Goal: Task Accomplishment & Management: Complete application form

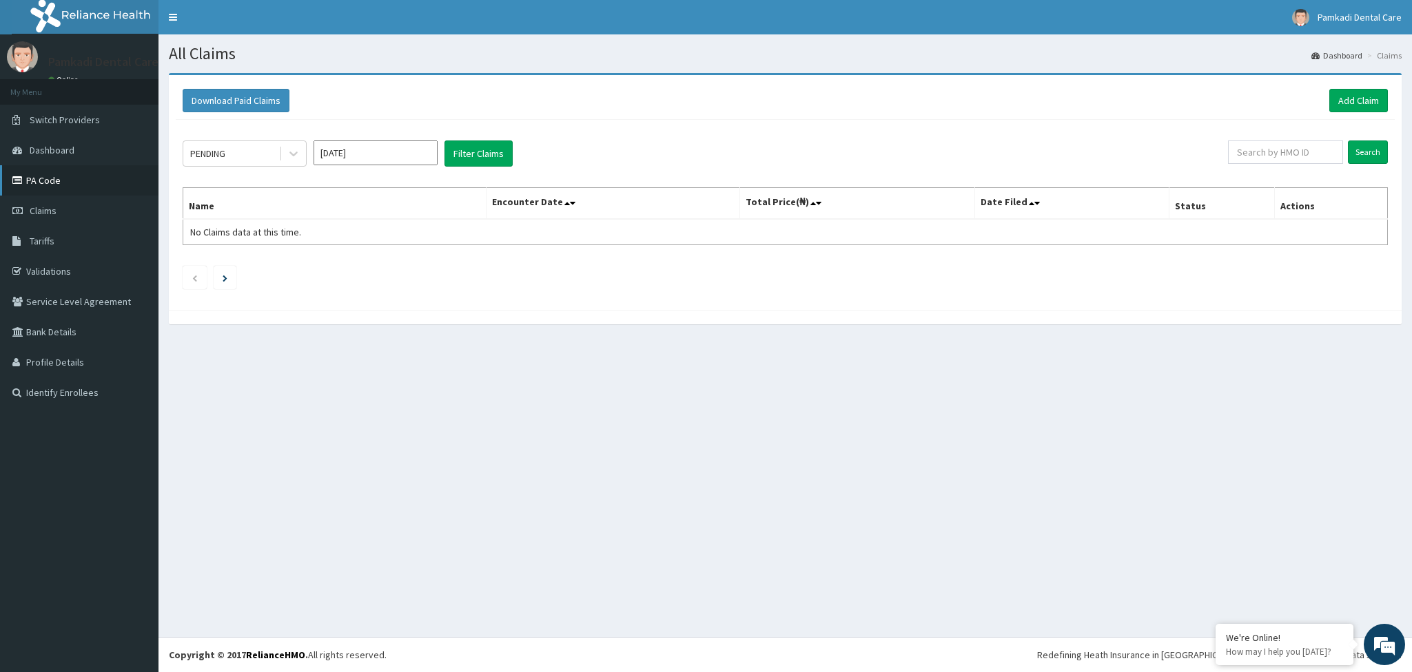
click at [61, 180] on link "PA Code" at bounding box center [79, 180] width 158 height 30
click at [1365, 93] on link "Add Claim" at bounding box center [1358, 100] width 59 height 23
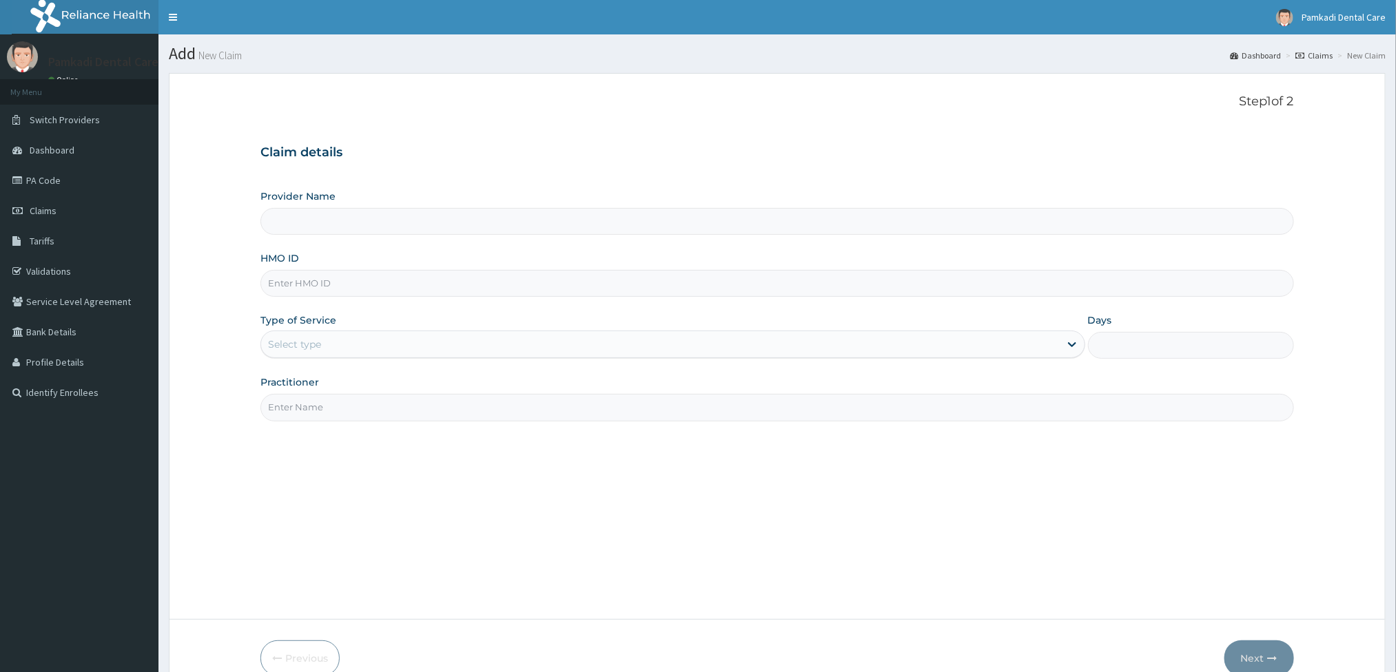
click at [341, 227] on input "Provider Name" at bounding box center [776, 221] width 1033 height 27
click at [340, 228] on input "Provider Name" at bounding box center [776, 221] width 1033 height 27
click at [360, 279] on input "HMO ID" at bounding box center [776, 283] width 1033 height 27
type input "Pamkadi Dental Care"
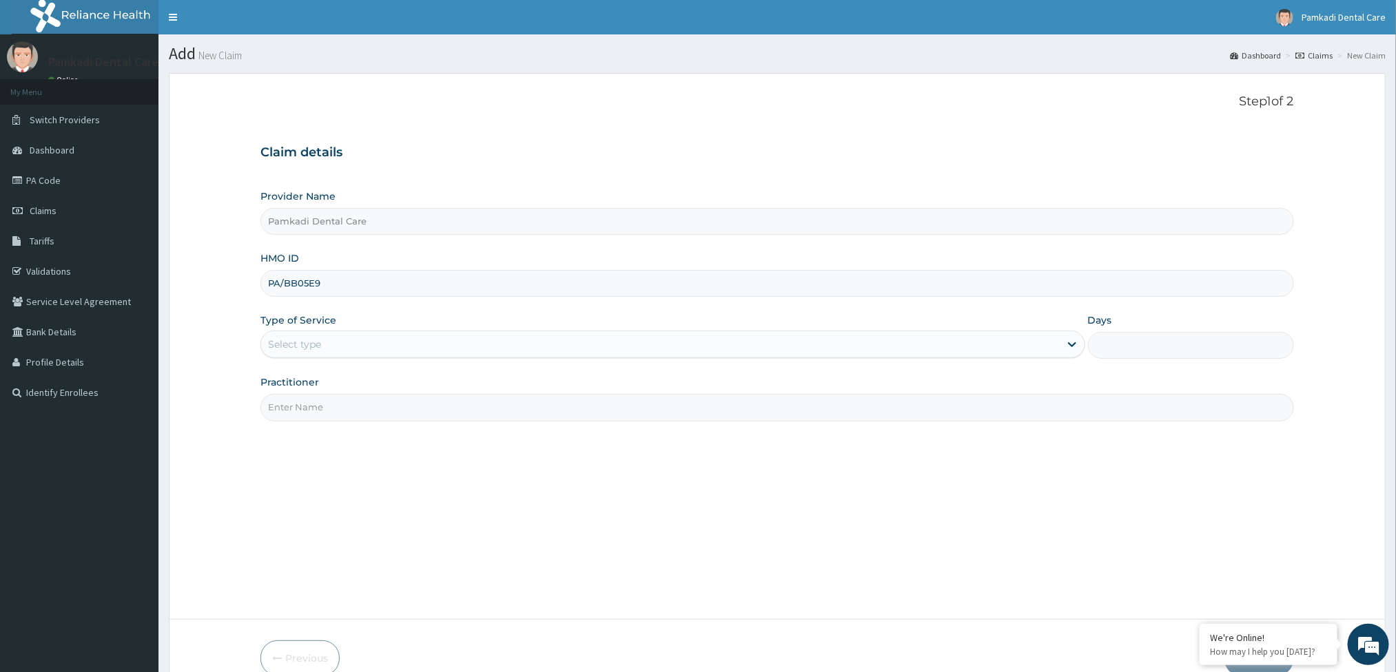
type input "PA/BB05E9"
click at [385, 347] on div "Select type" at bounding box center [660, 344] width 798 height 22
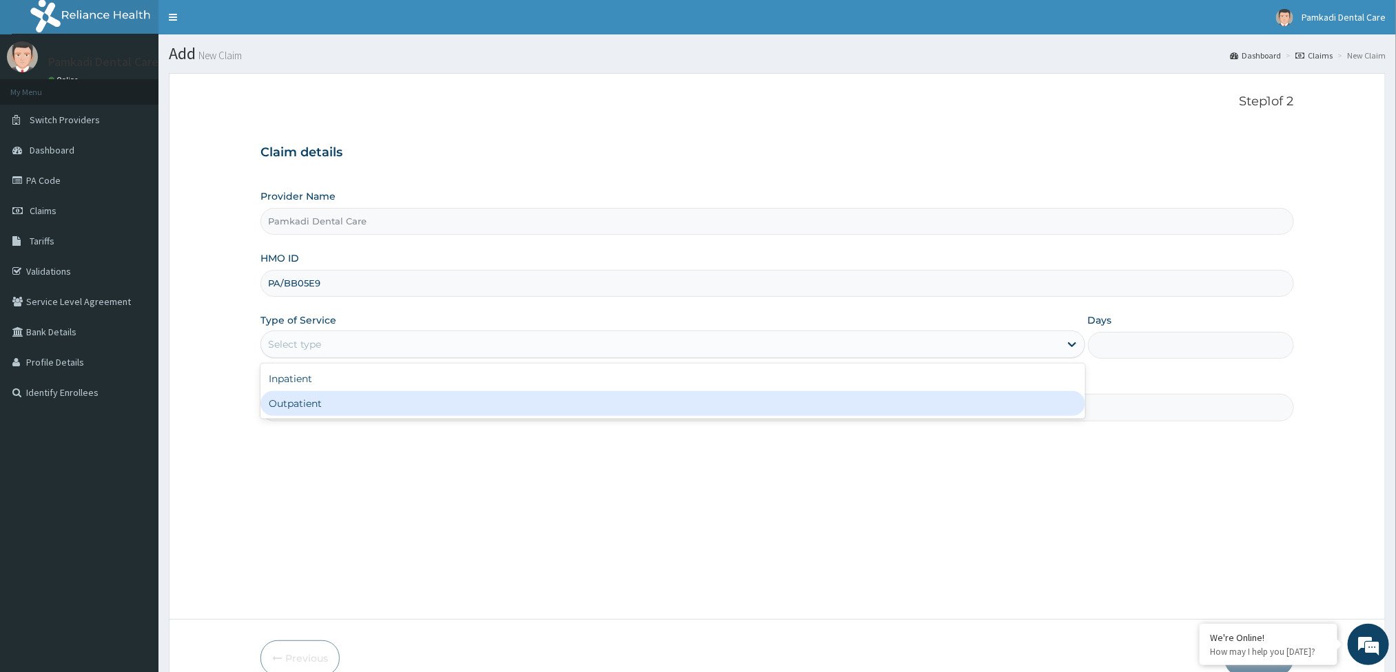
click at [380, 404] on div "Outpatient" at bounding box center [672, 403] width 824 height 25
type input "1"
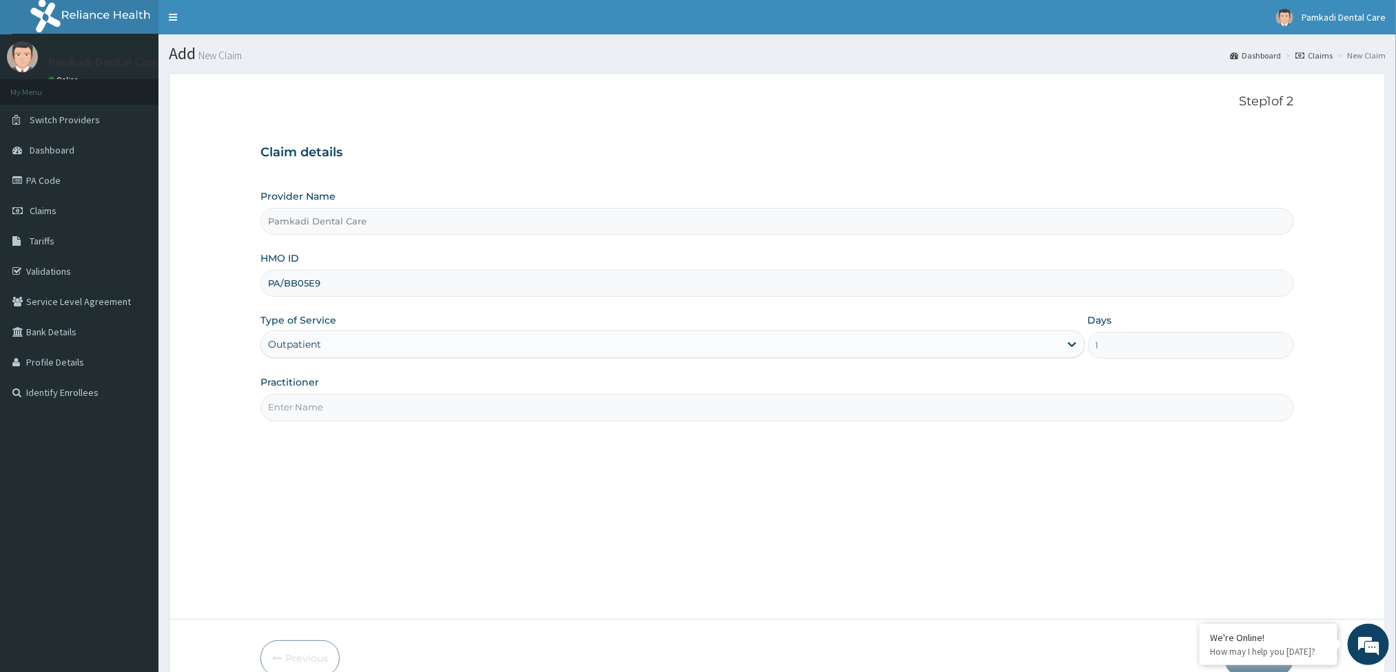
click at [375, 405] on input "Practitioner" at bounding box center [776, 407] width 1033 height 27
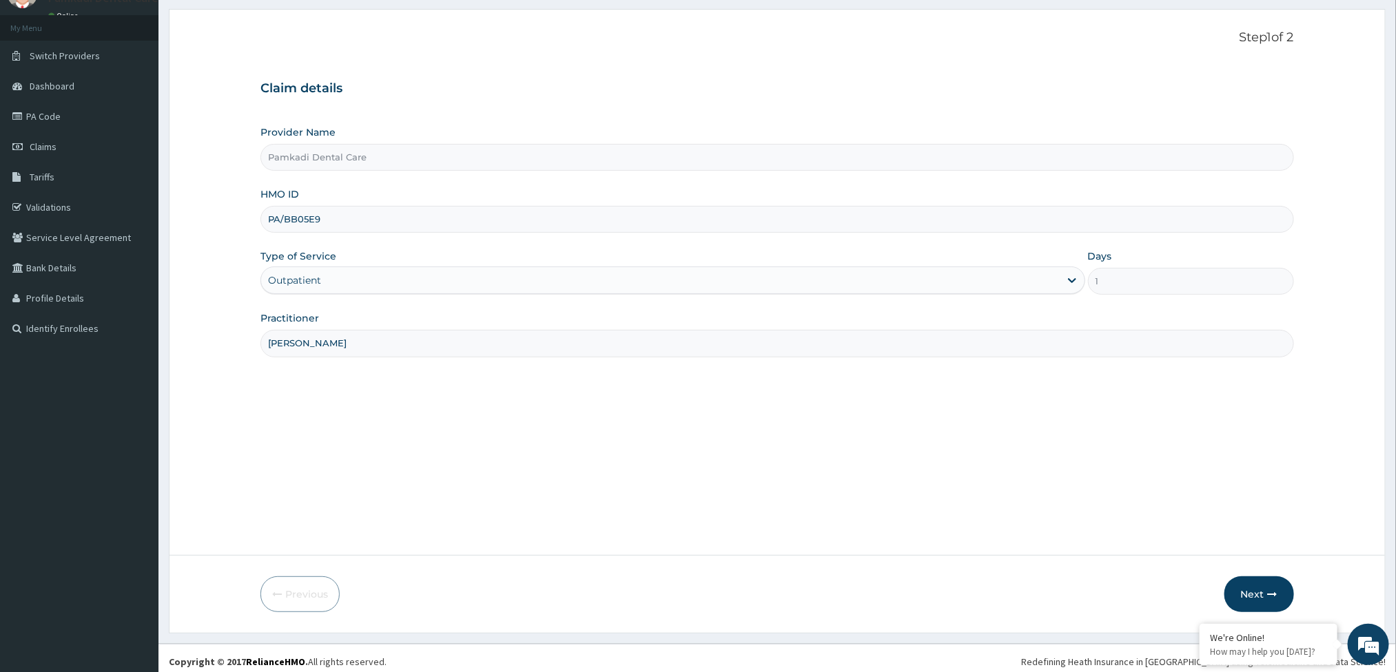
scroll to position [72, 0]
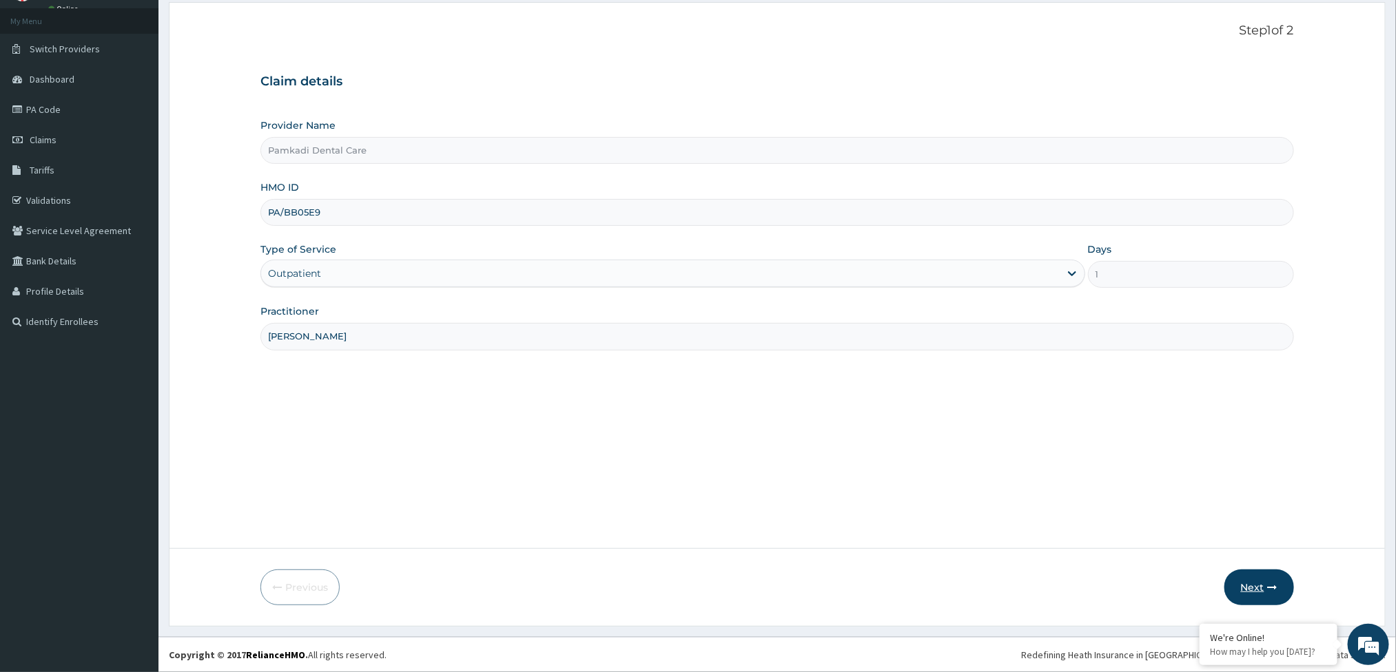
type input "Mrs Precious Onyebuchi"
click at [1255, 583] on button "Next" at bounding box center [1259, 588] width 70 height 36
click at [474, 221] on input "PA/BB05E9" at bounding box center [776, 212] width 1033 height 27
click at [360, 213] on input "PA/BB05E9" at bounding box center [776, 212] width 1033 height 27
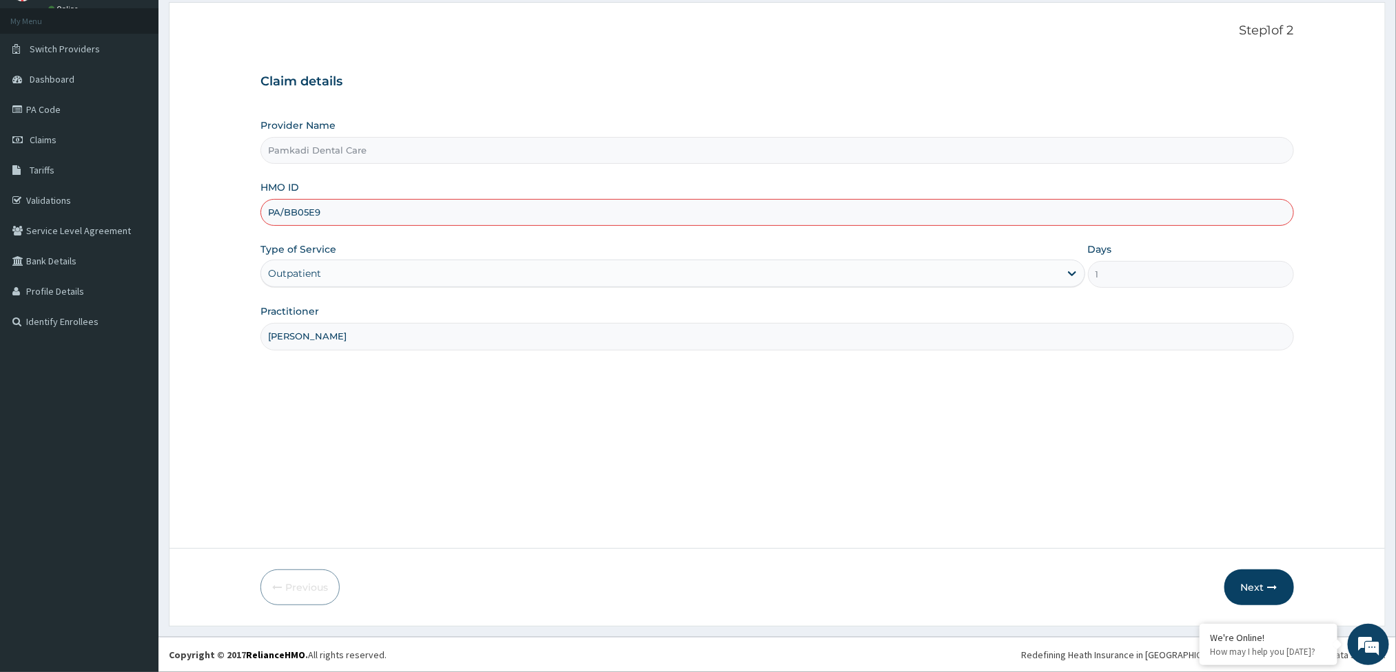
click at [513, 211] on input "PA/BB05E9" at bounding box center [776, 212] width 1033 height 27
type input "P"
click at [532, 214] on input "AWD/10001/A" at bounding box center [776, 212] width 1033 height 27
type input "AWD/10001/A"
click at [64, 107] on link "PA Code" at bounding box center [79, 109] width 158 height 30
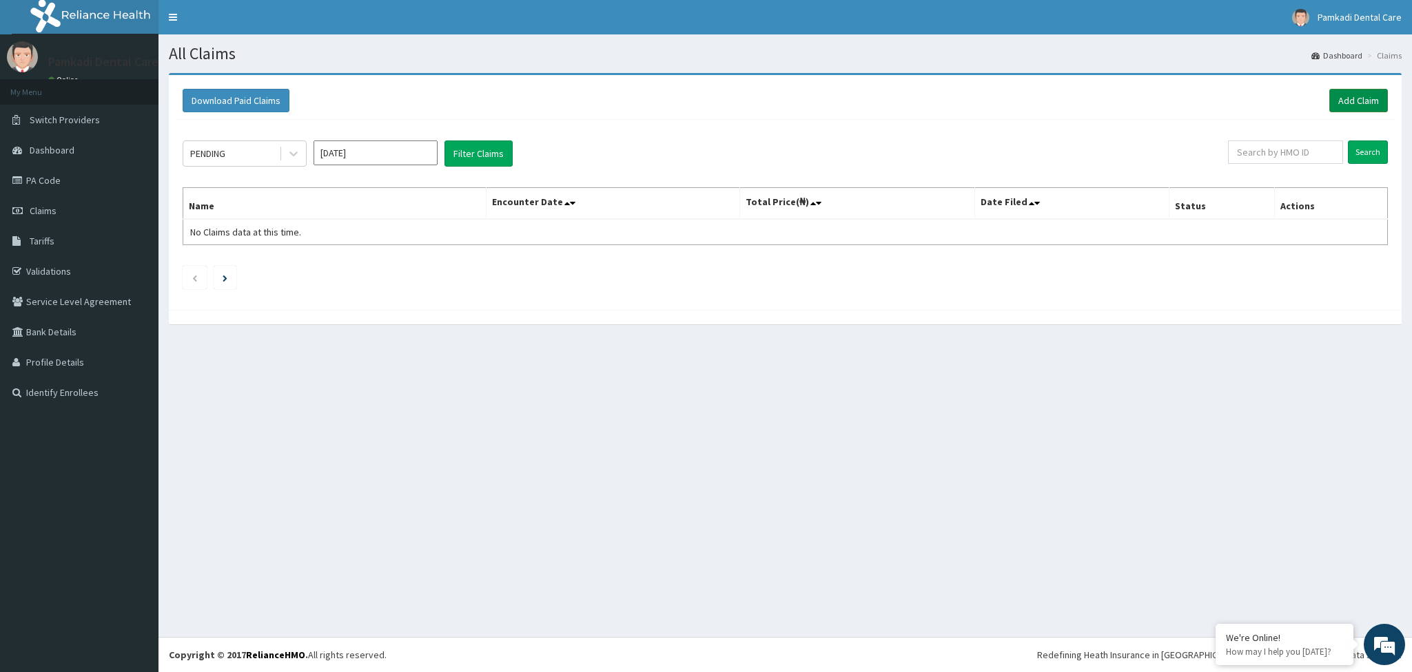
click at [1359, 94] on link "Add Claim" at bounding box center [1358, 100] width 59 height 23
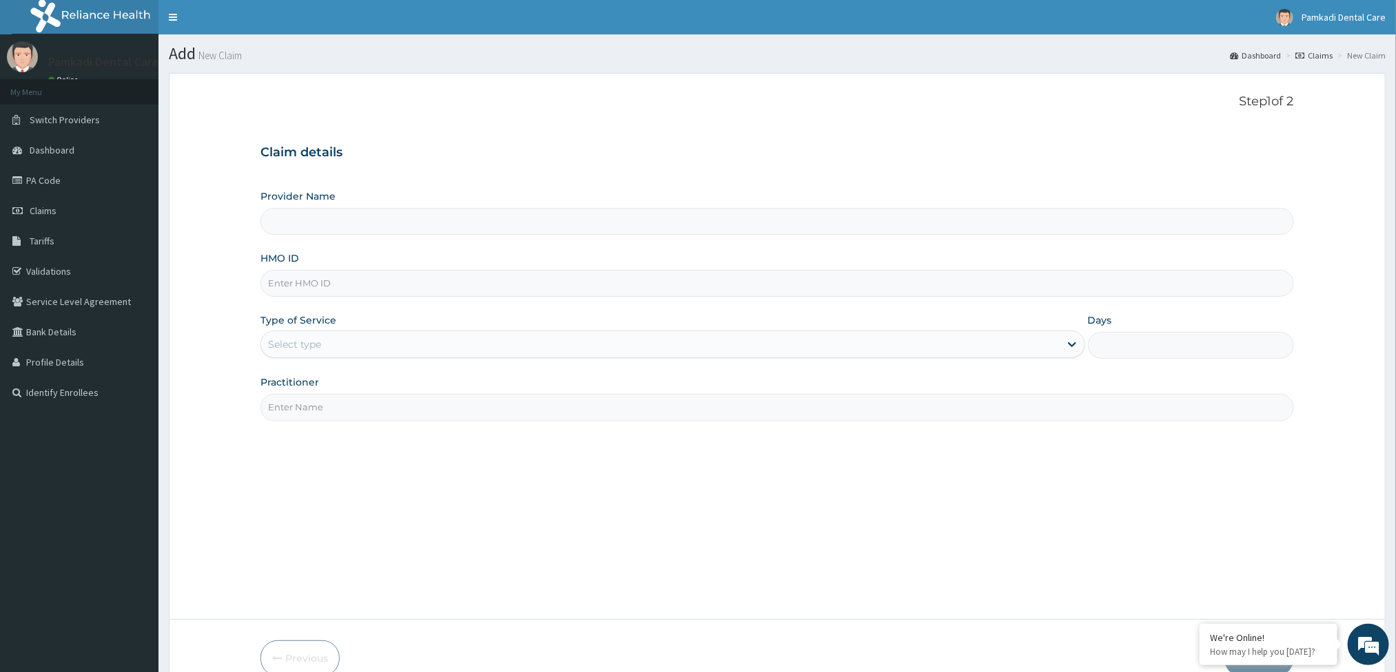
type input "Pamkadi Dental Care"
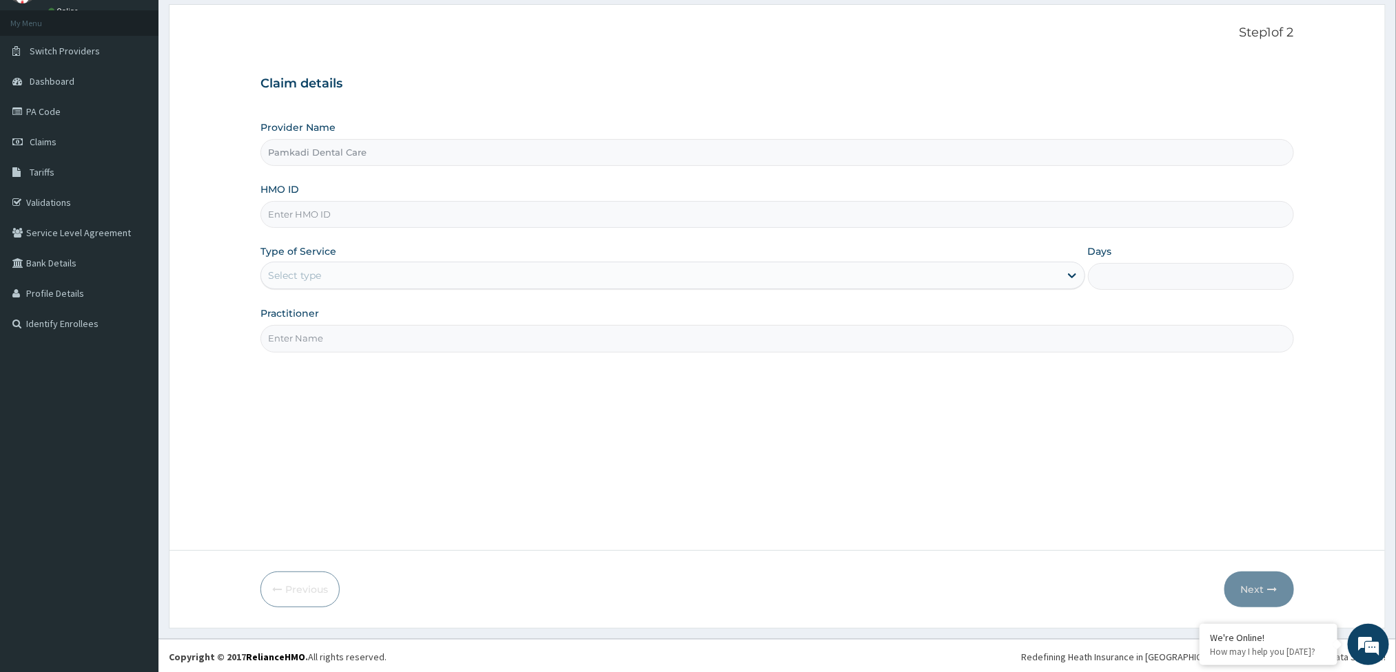
scroll to position [72, 0]
click at [488, 207] on input "HMO ID" at bounding box center [776, 212] width 1033 height 27
click at [118, 98] on link "PA Code" at bounding box center [79, 109] width 158 height 30
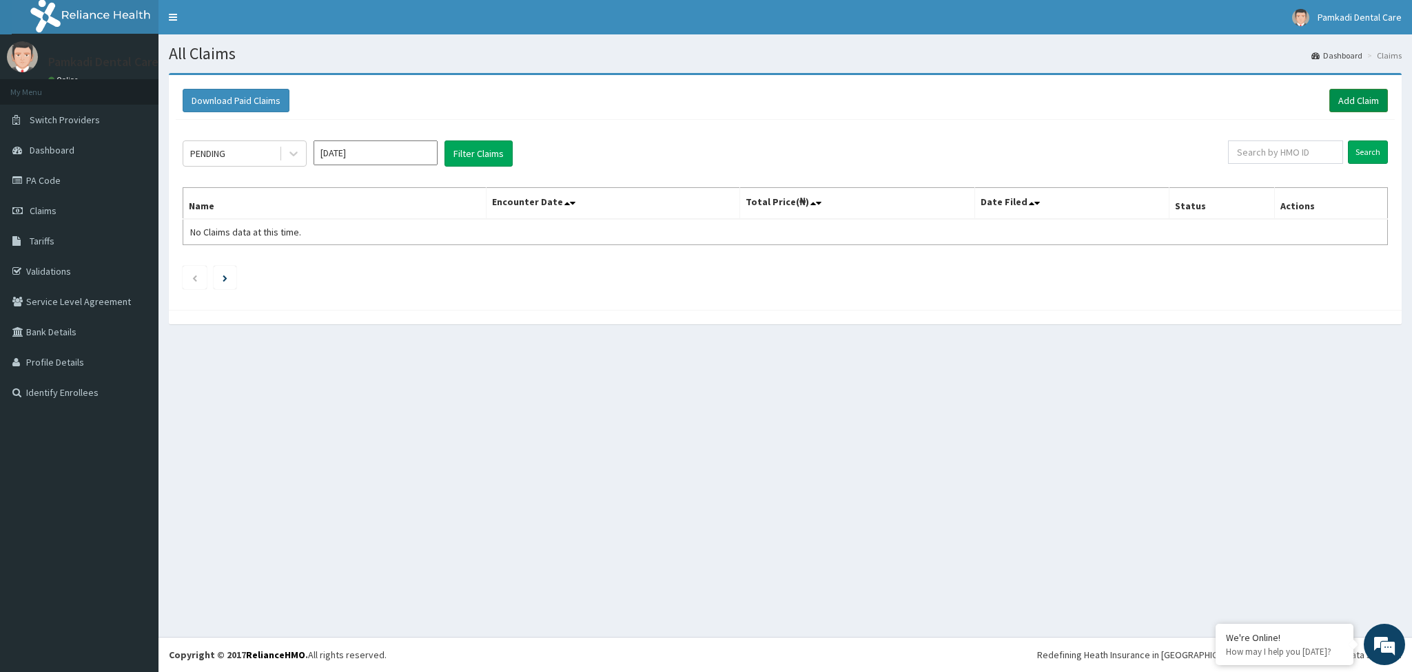
click at [1366, 91] on link "Add Claim" at bounding box center [1358, 100] width 59 height 23
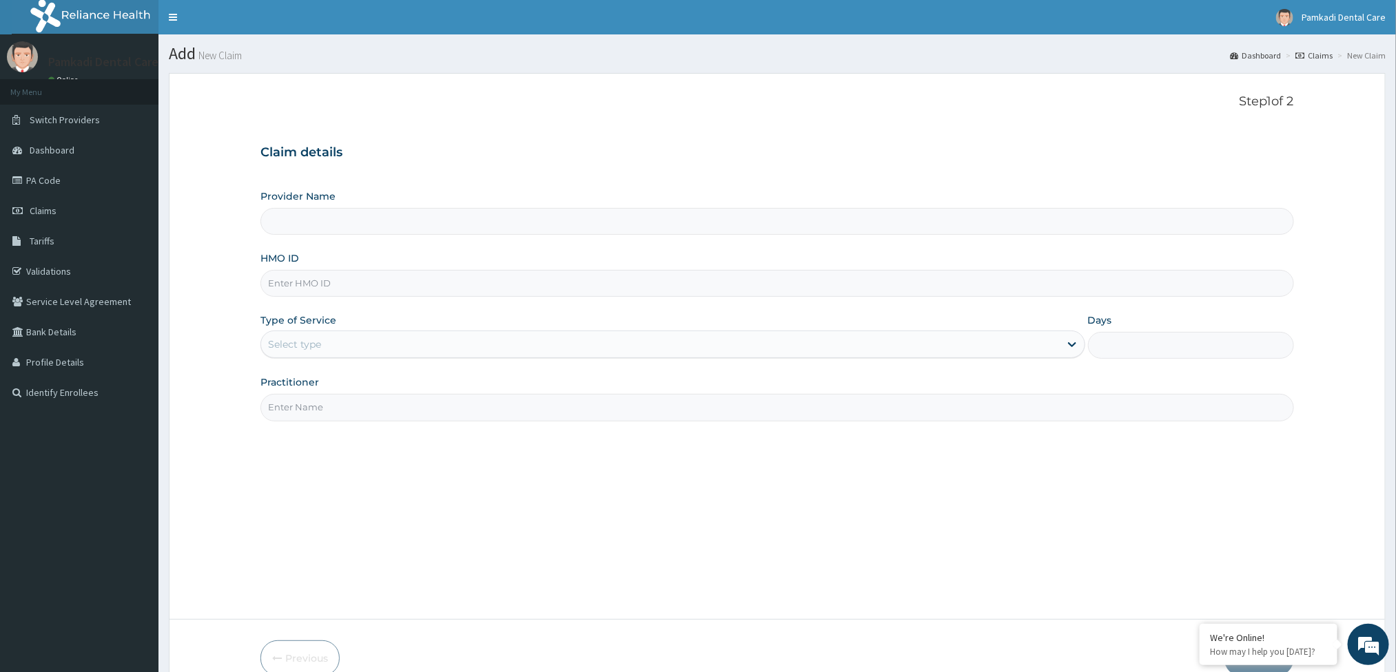
type input "Pamkadi Dental Care"
click at [477, 281] on input "HMO ID" at bounding box center [776, 283] width 1033 height 27
type input "AWD/10001/A"
click at [475, 342] on div "Select type" at bounding box center [660, 344] width 798 height 22
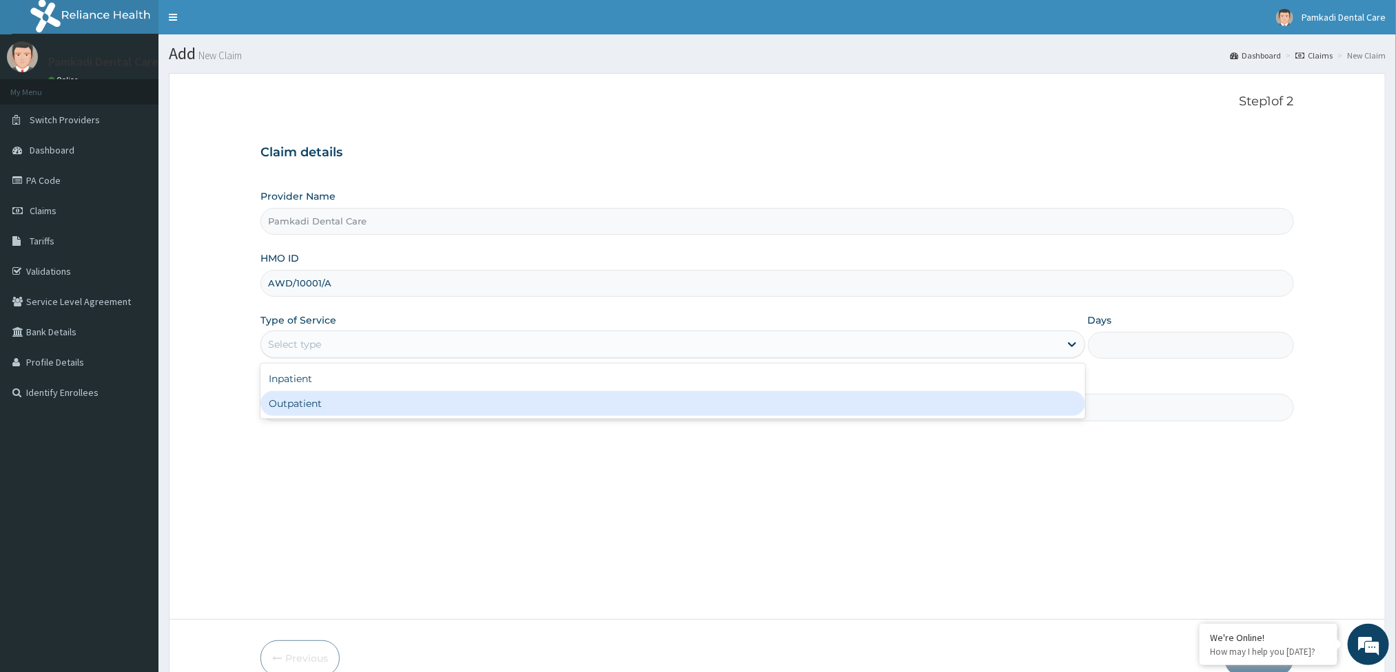
click at [467, 403] on div "Outpatient" at bounding box center [672, 403] width 824 height 25
type input "1"
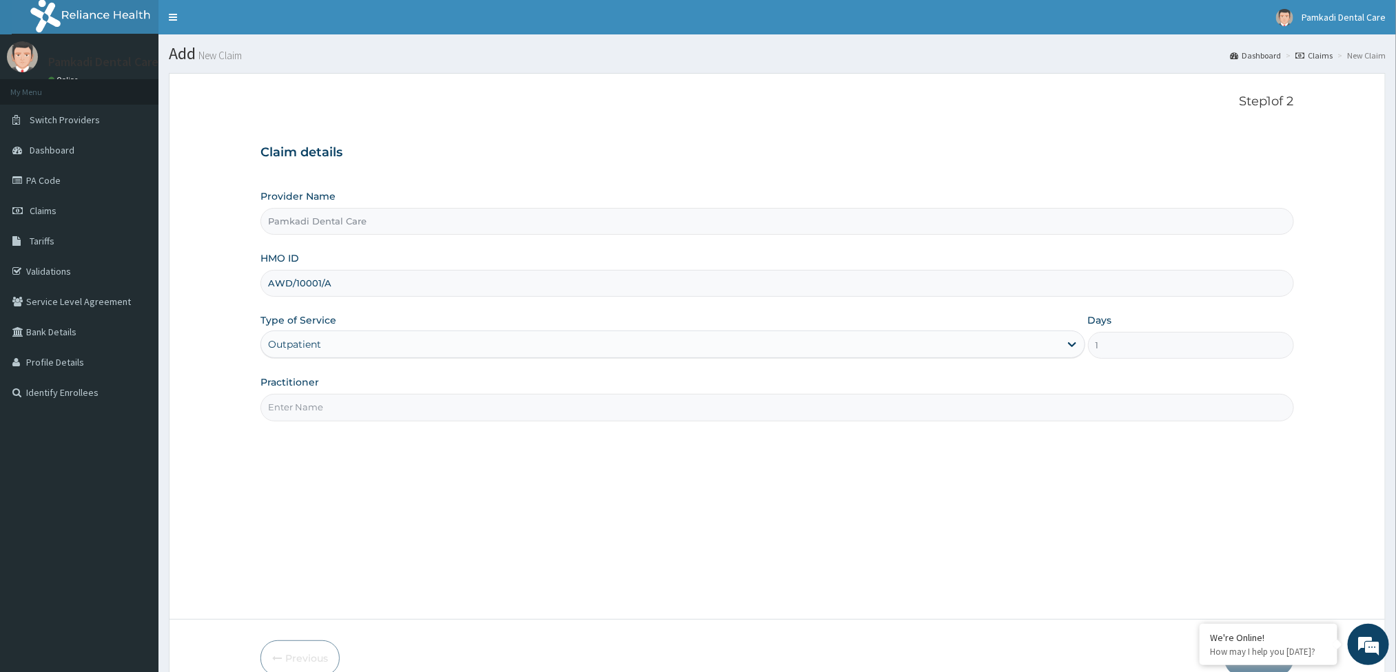
click at [627, 415] on input "Practitioner" at bounding box center [776, 407] width 1033 height 27
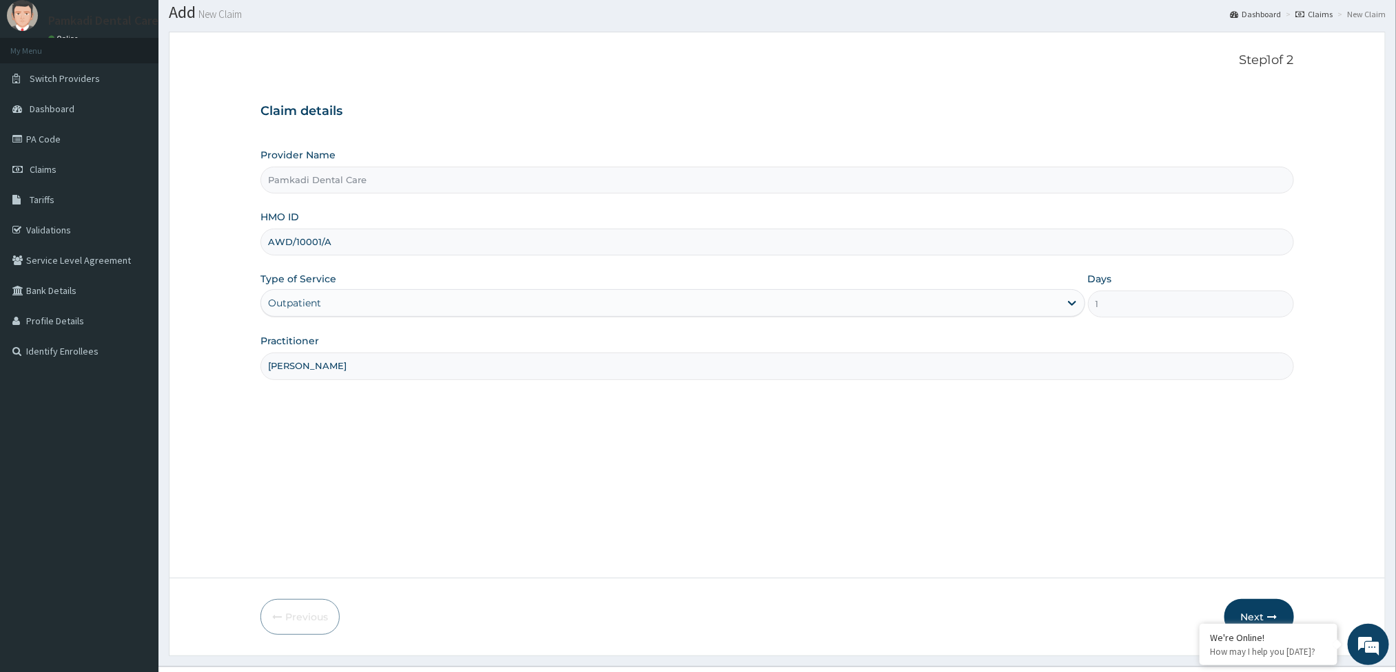
scroll to position [72, 0]
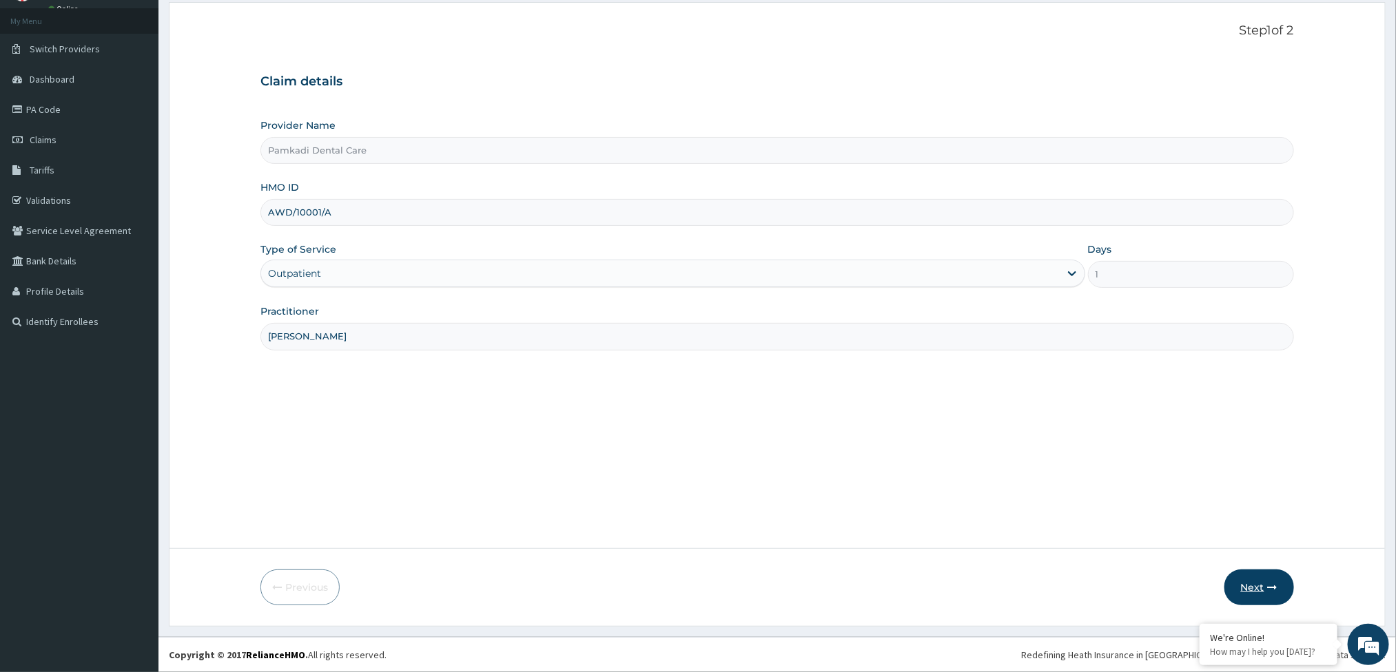
type input "Mrs Precious Onyebuchi"
click at [1261, 581] on button "Next" at bounding box center [1259, 588] width 70 height 36
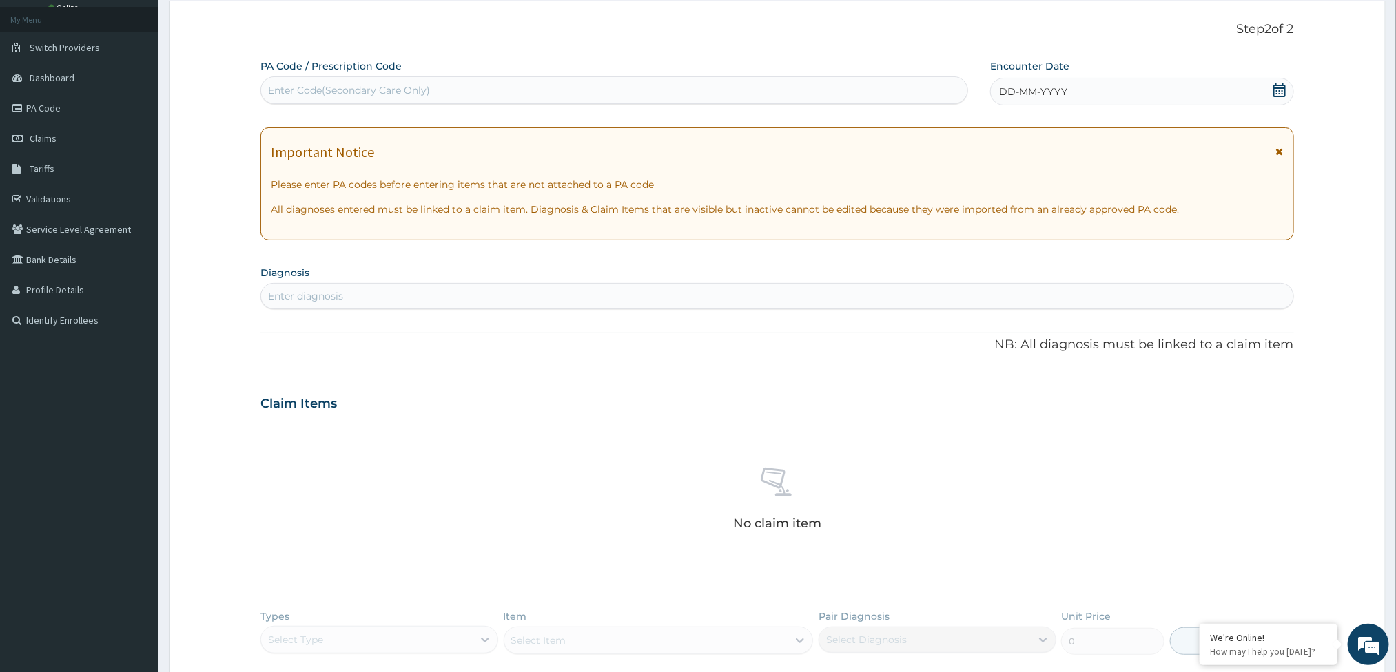
click at [697, 96] on div "Enter Code(Secondary Care Only)" at bounding box center [614, 90] width 706 height 22
type input "PA/BB05E9"
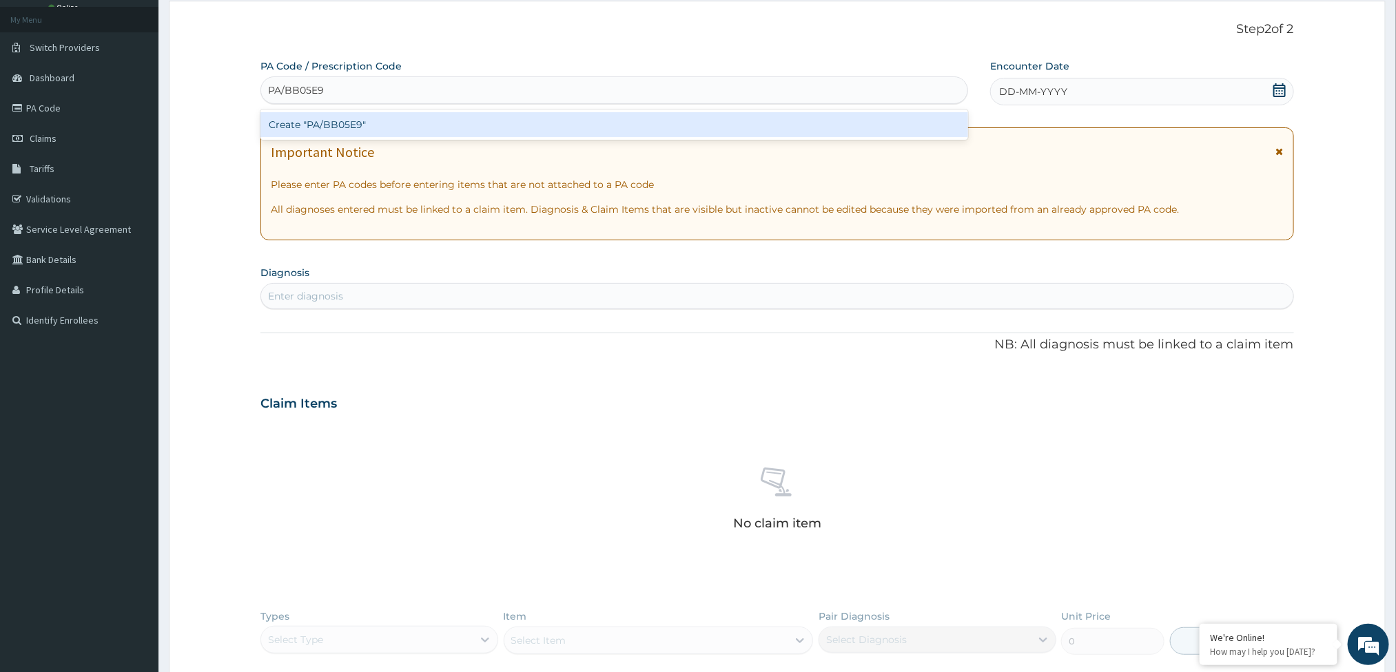
click at [657, 118] on div "Create "PA/BB05E9"" at bounding box center [614, 124] width 708 height 25
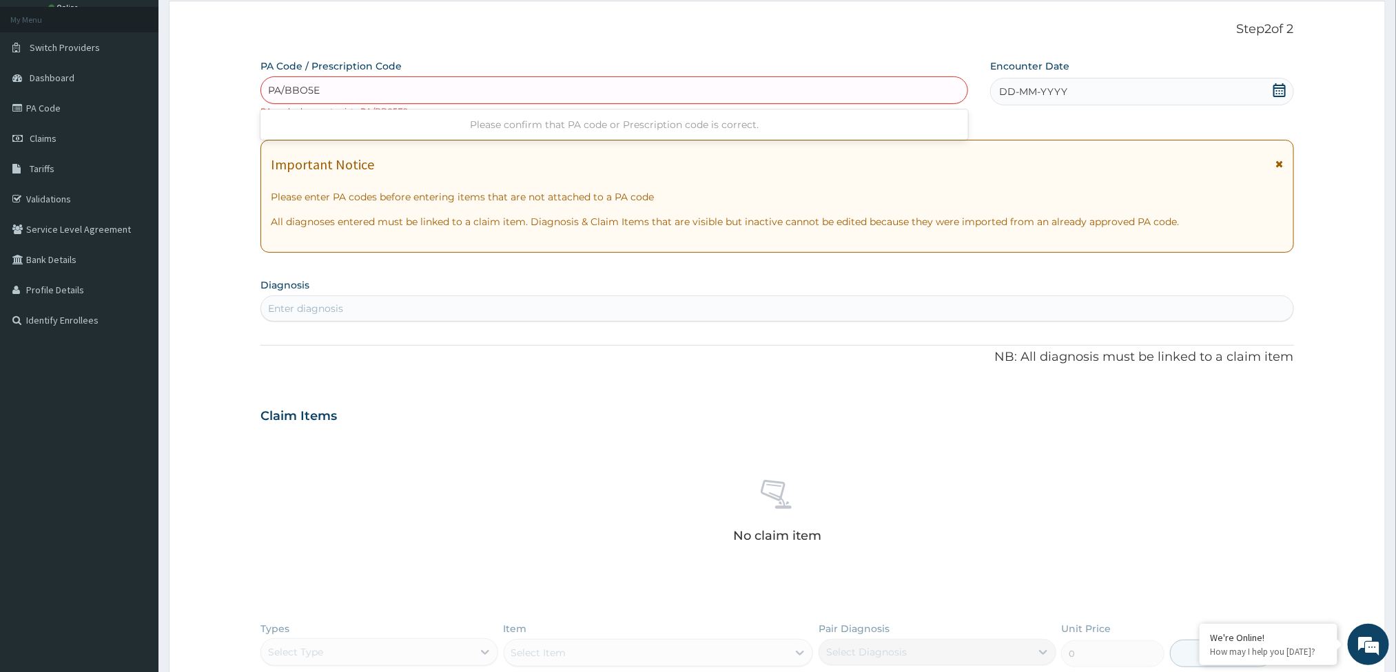
type input "PA/BBO5E9"
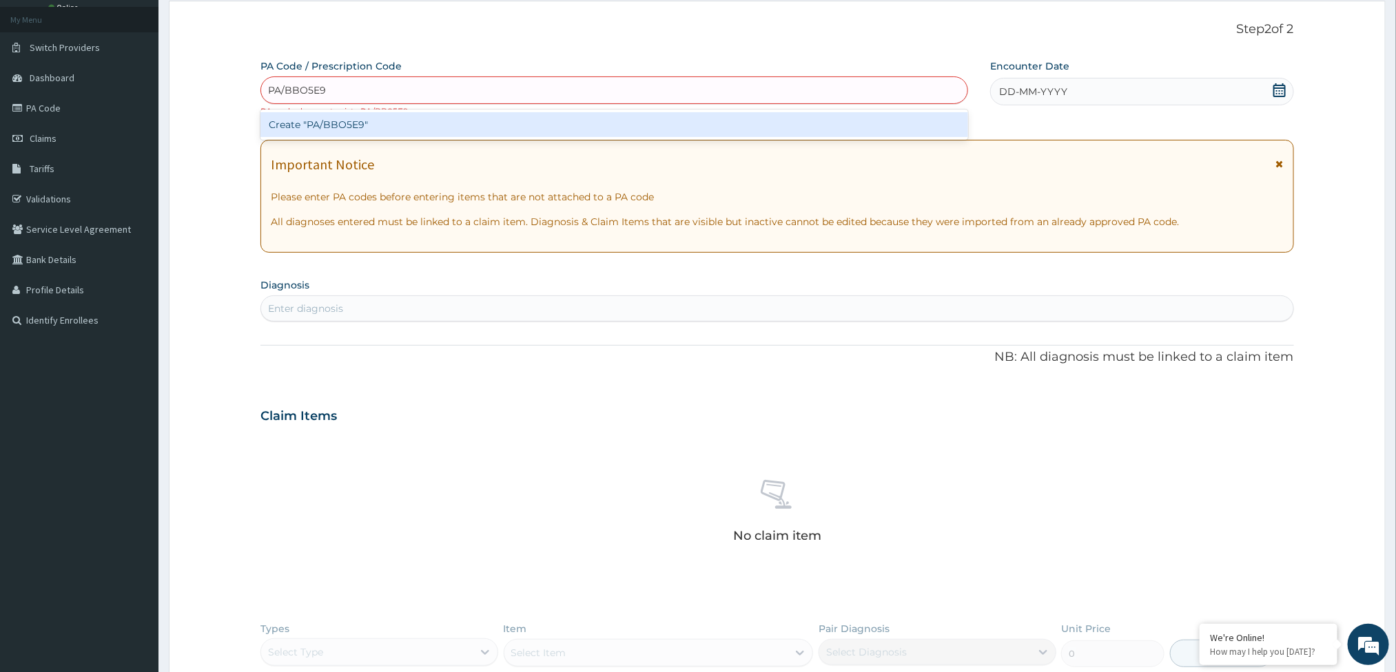
click at [666, 120] on div "Create "PA/BBO5E9"" at bounding box center [614, 124] width 708 height 25
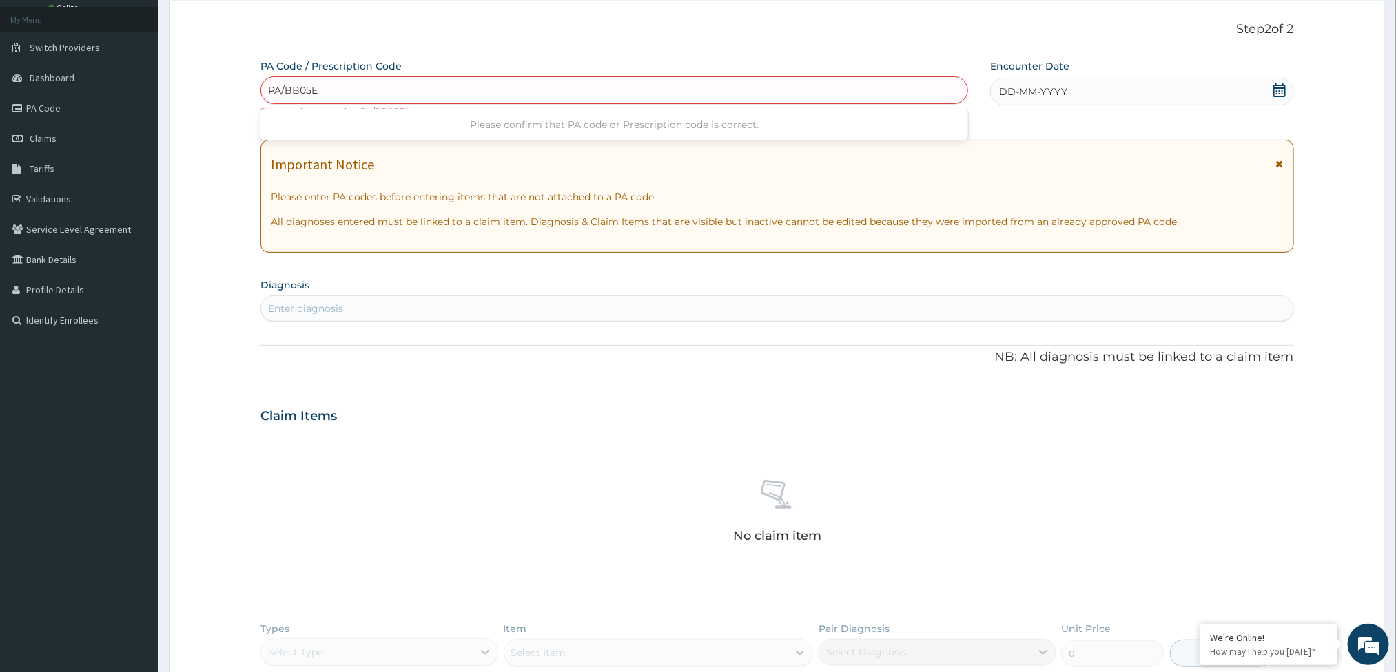
type input "PA/BB05E9"
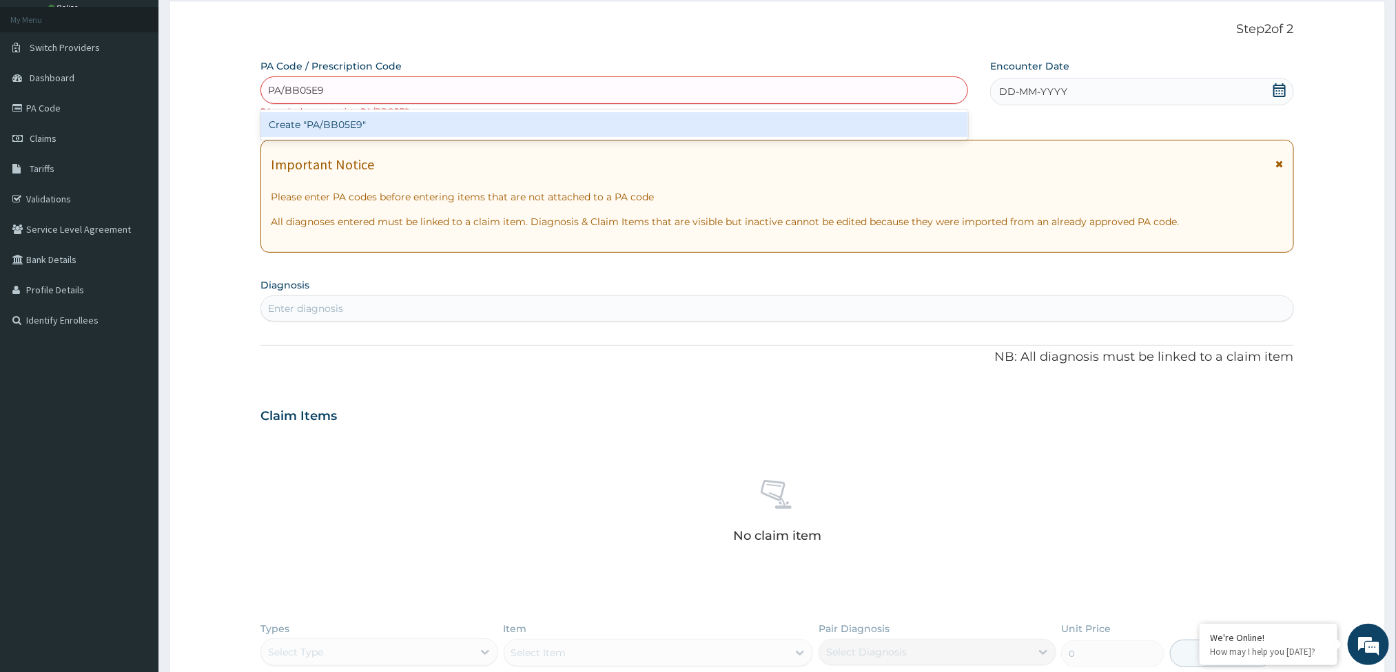
click at [586, 116] on div "Create "PA/BB05E9"" at bounding box center [614, 124] width 708 height 25
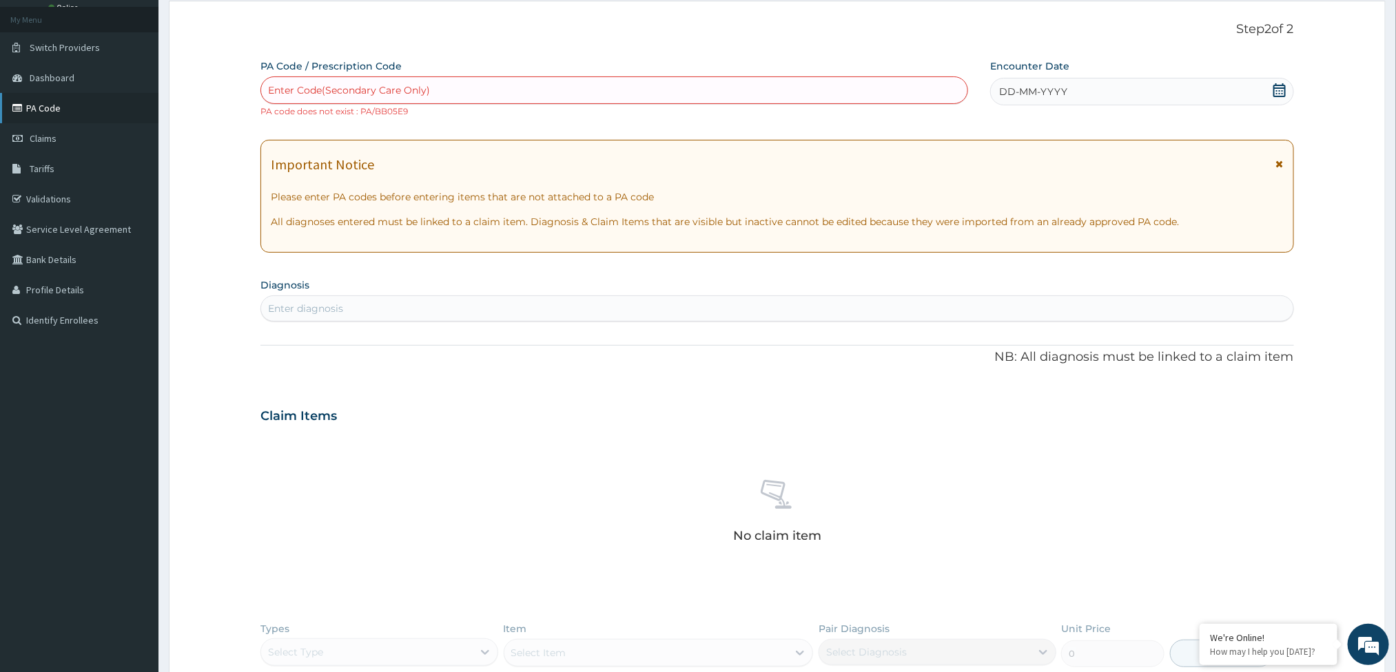
click at [102, 112] on link "PA Code" at bounding box center [79, 108] width 158 height 30
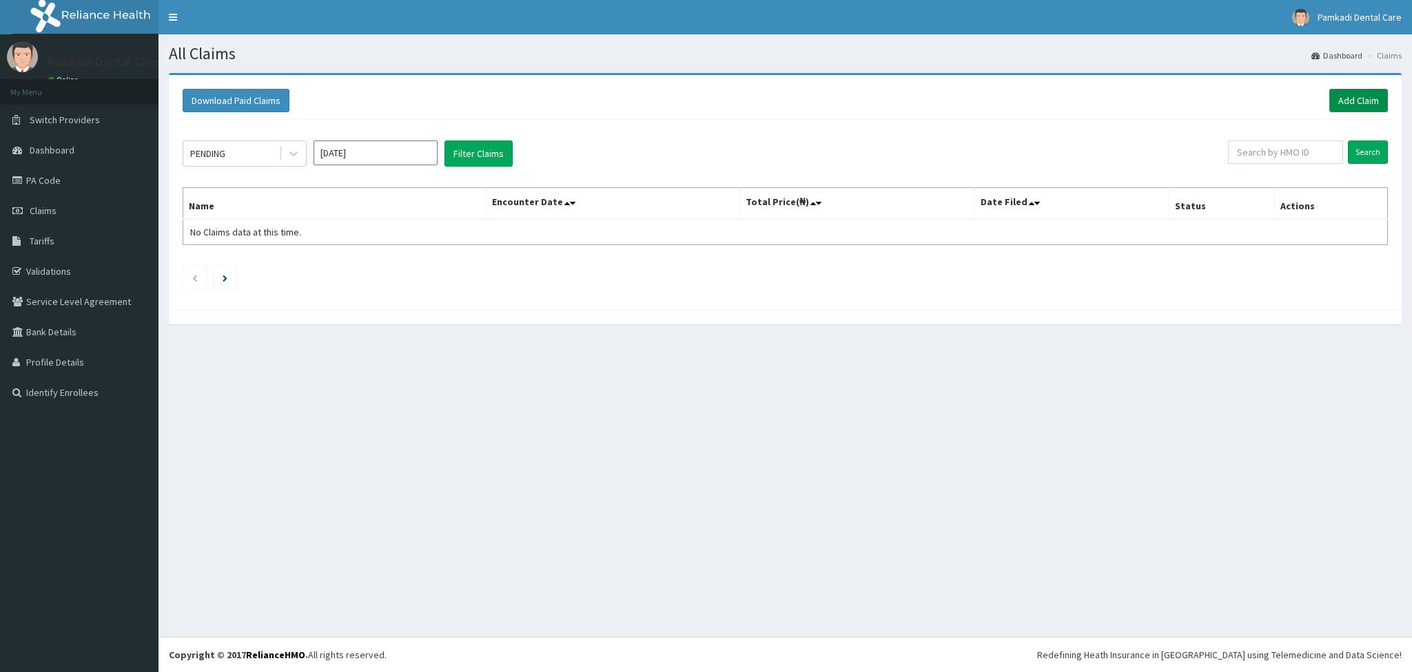
click at [1354, 96] on link "Add Claim" at bounding box center [1358, 100] width 59 height 23
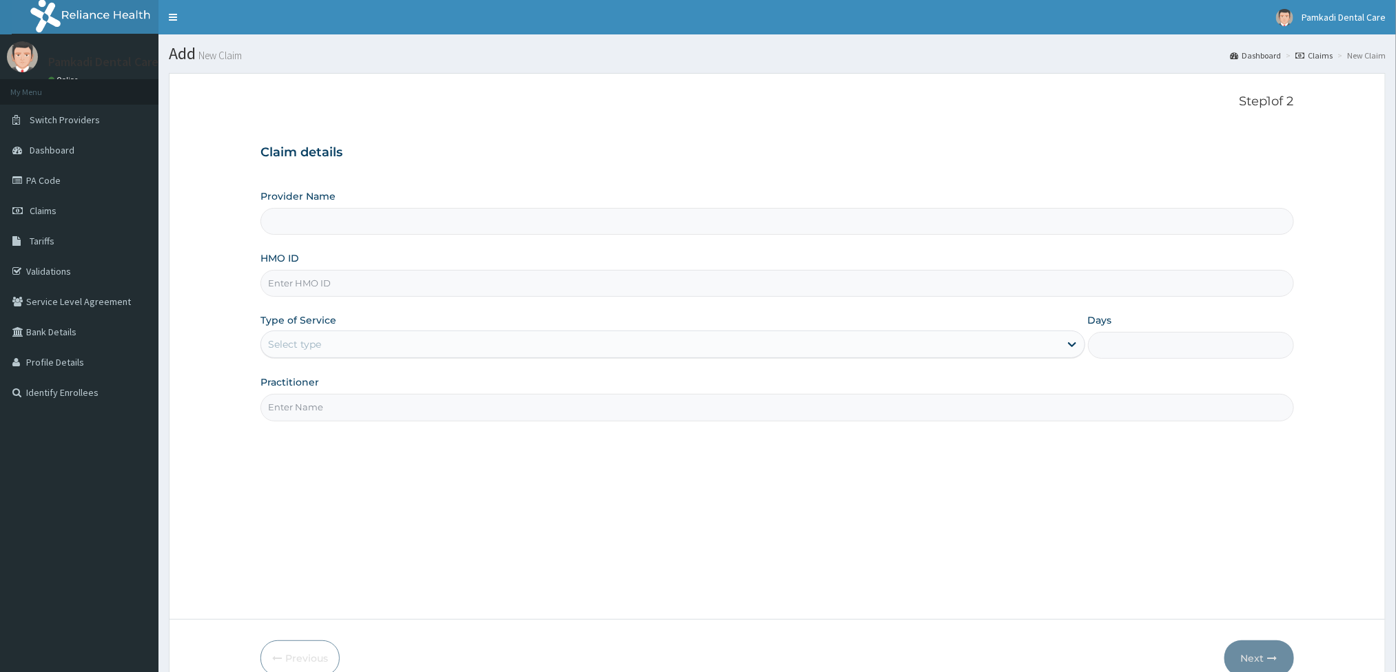
click at [554, 287] on input "HMO ID" at bounding box center [776, 283] width 1033 height 27
type input "AWD/"
type input "Pamkadi Dental Care"
type input "AWD/10001/A"
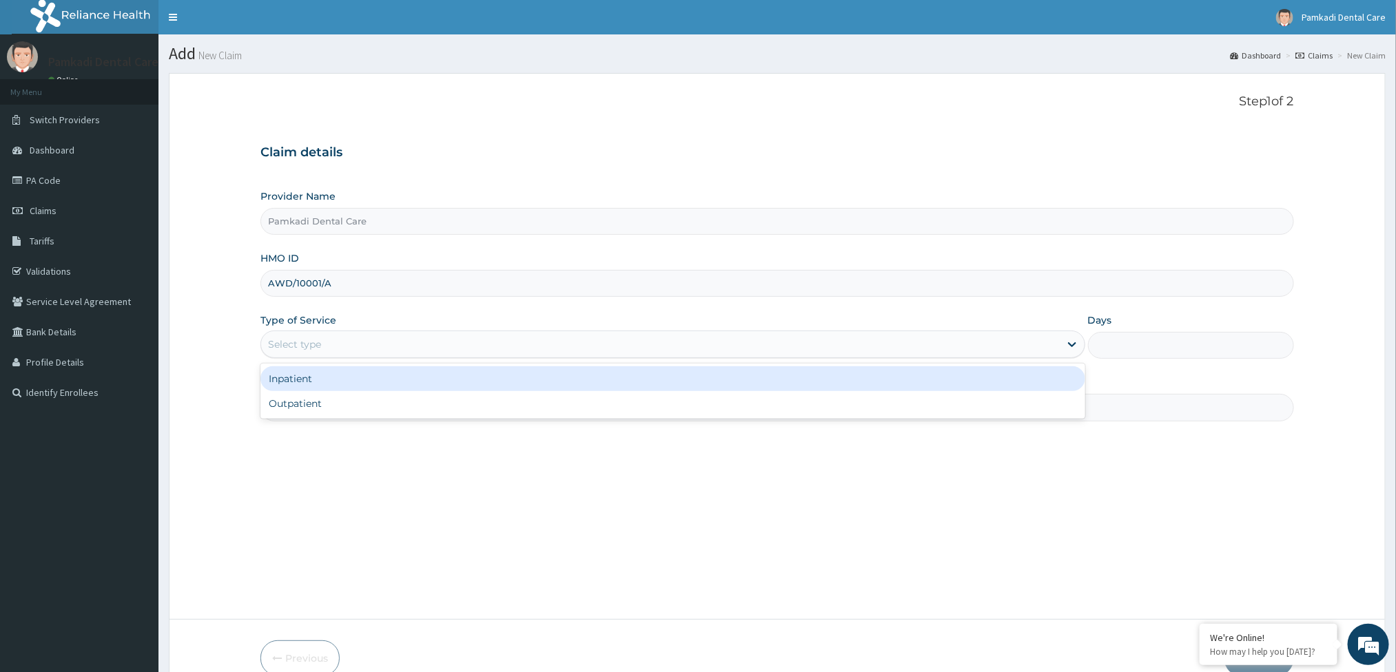
click at [566, 348] on div "Select type" at bounding box center [660, 344] width 798 height 22
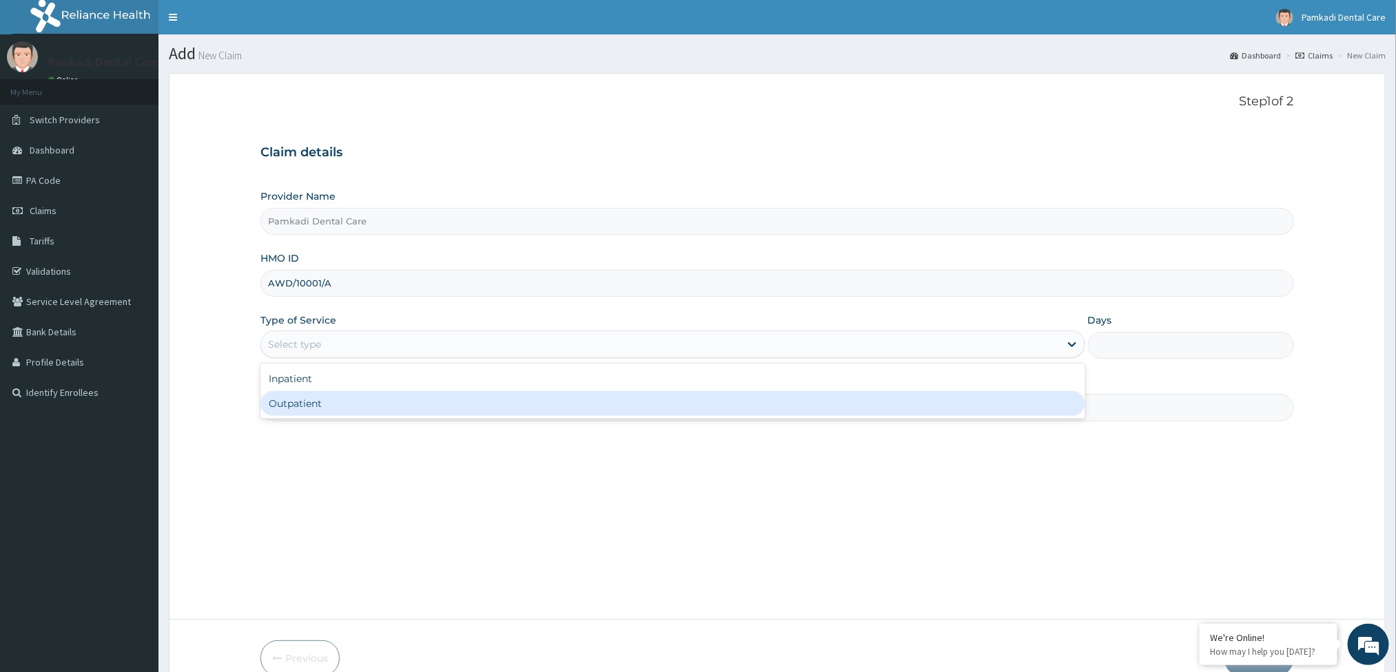
click at [566, 401] on div "Outpatient" at bounding box center [672, 403] width 824 height 25
type input "1"
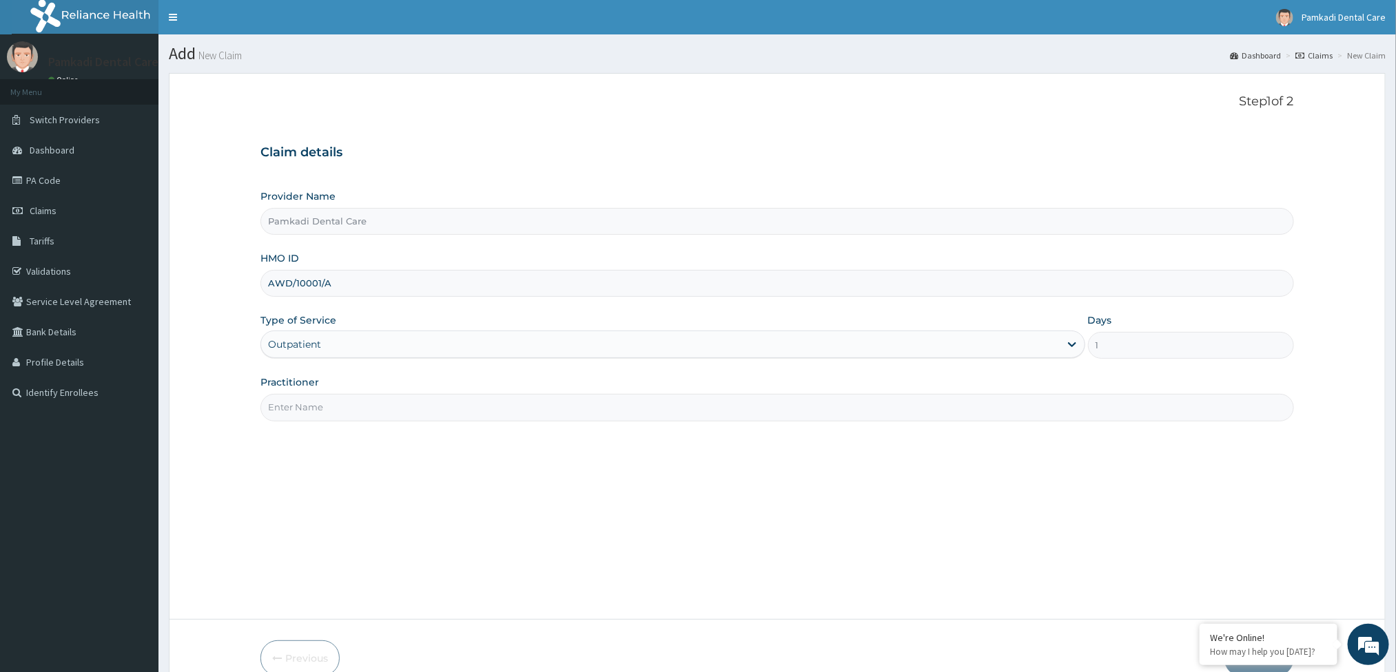
click at [534, 411] on input "Practitioner" at bounding box center [776, 407] width 1033 height 27
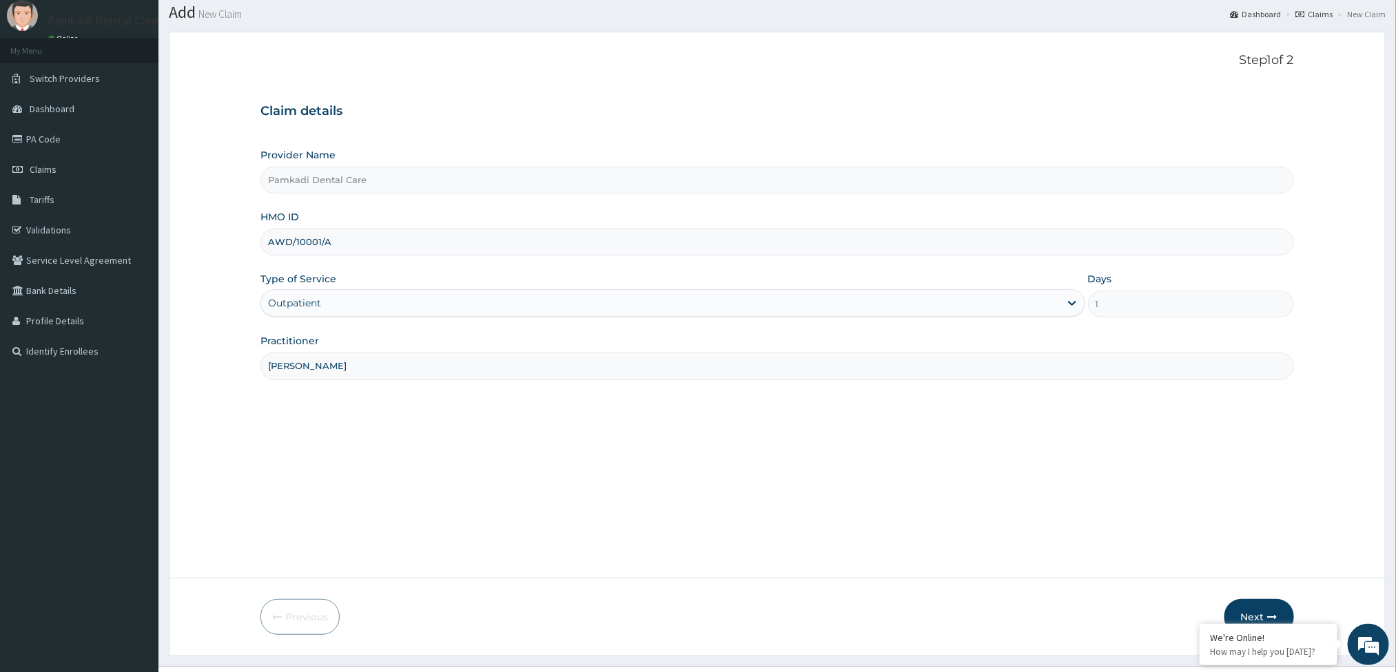
scroll to position [72, 0]
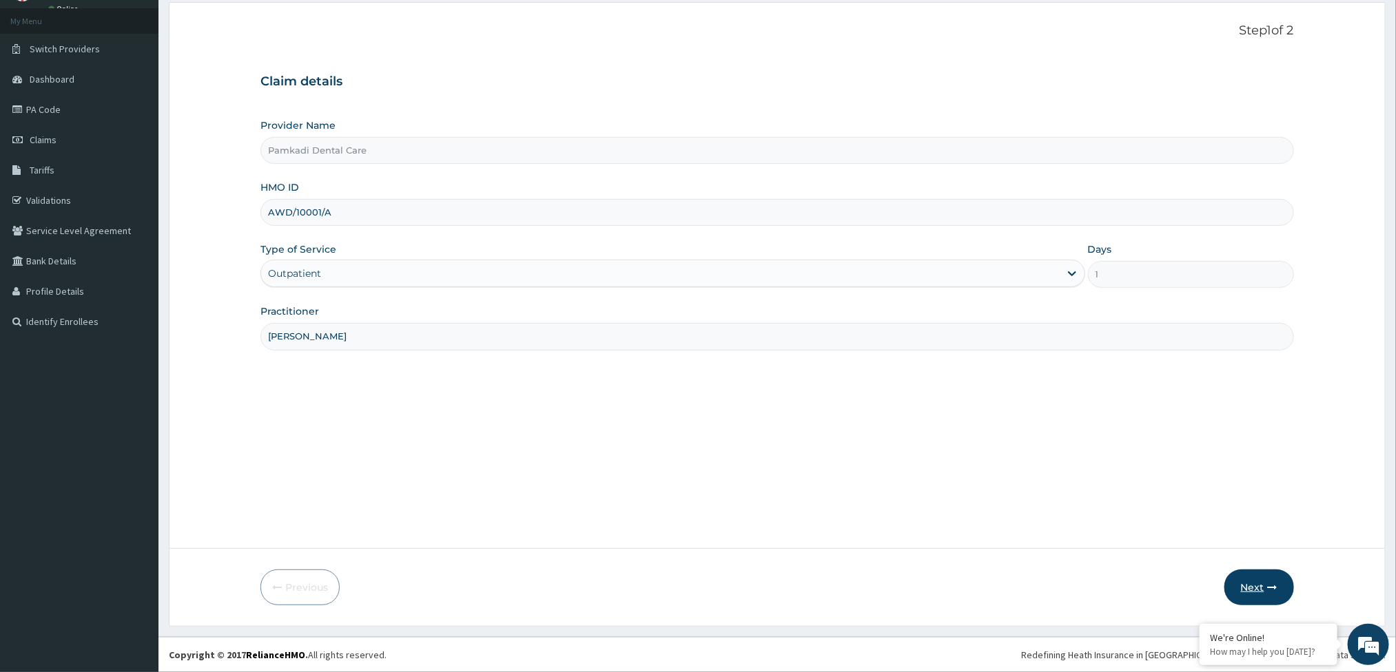
type input "MRS PRECIOUS ONYEBUCHI"
click at [1259, 586] on button "Next" at bounding box center [1259, 588] width 70 height 36
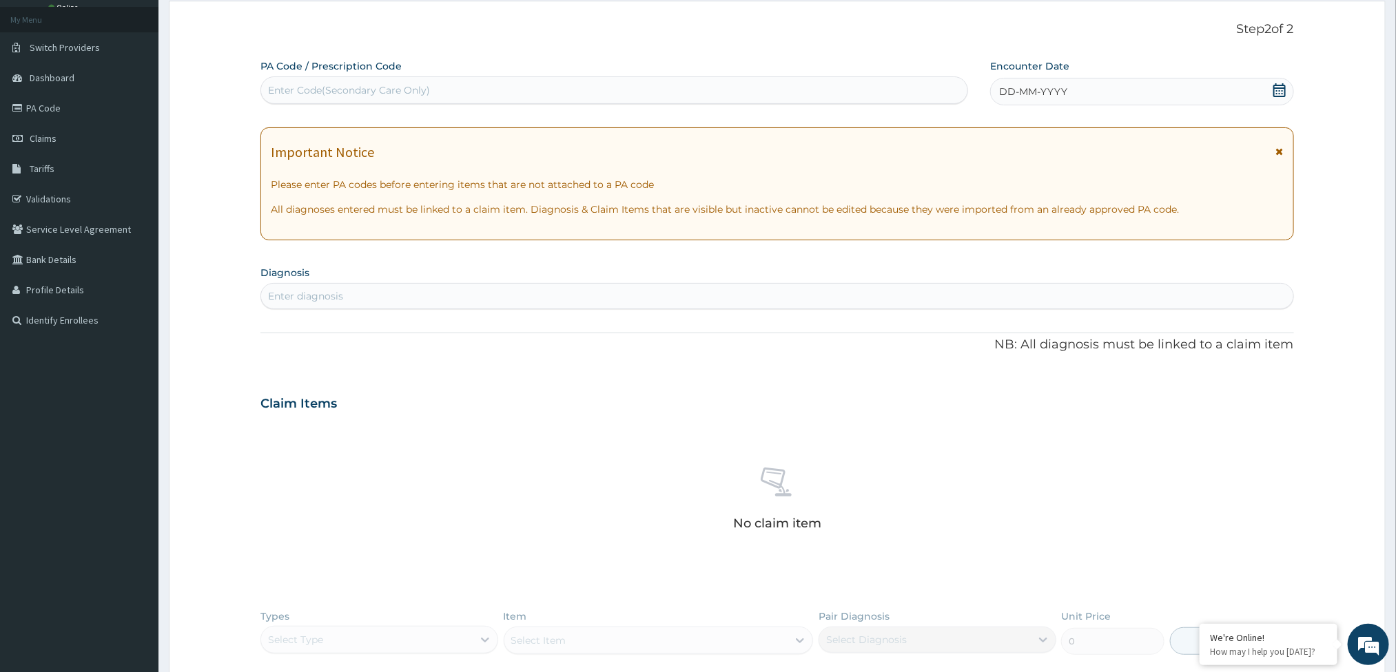
click at [807, 81] on div "Enter Code(Secondary Care Only)" at bounding box center [614, 90] width 706 height 22
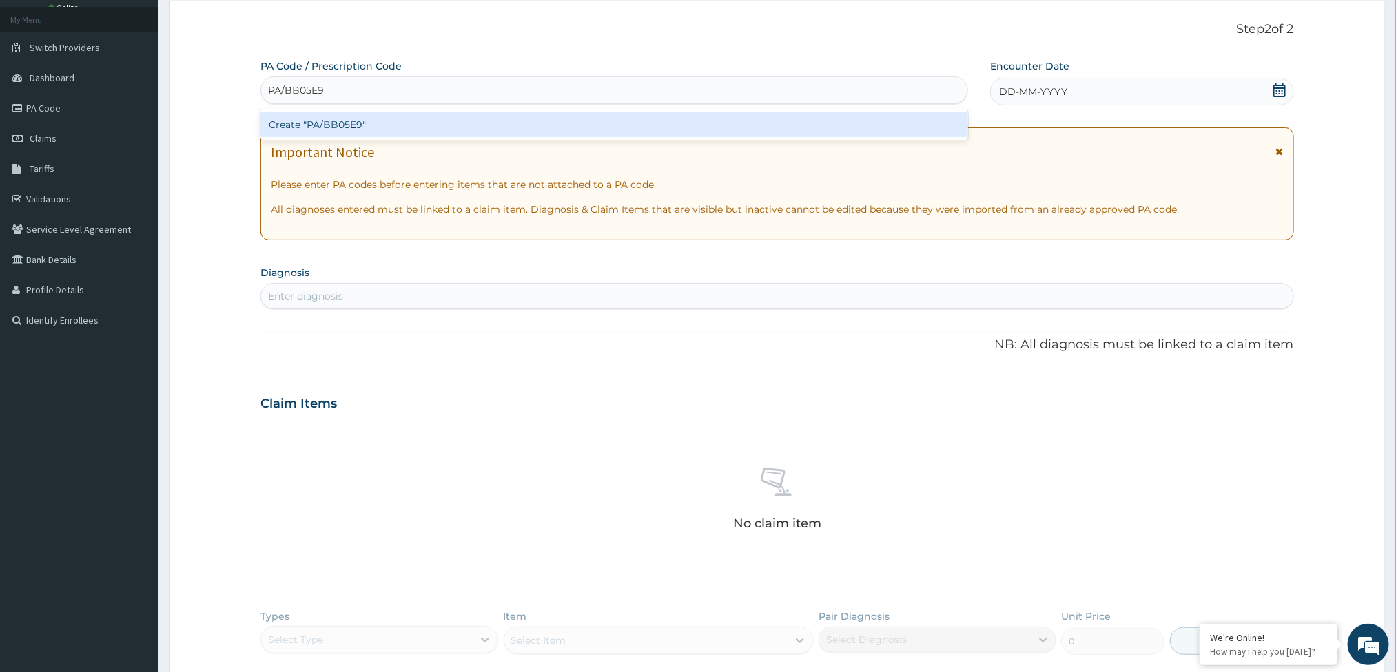
type input "PA/BB05E9"
click at [1051, 72] on div "PA Code / Prescription Code option Create "PA/BB05E9" focused, 1 of 1. 1 result…" at bounding box center [776, 408] width 1033 height 699
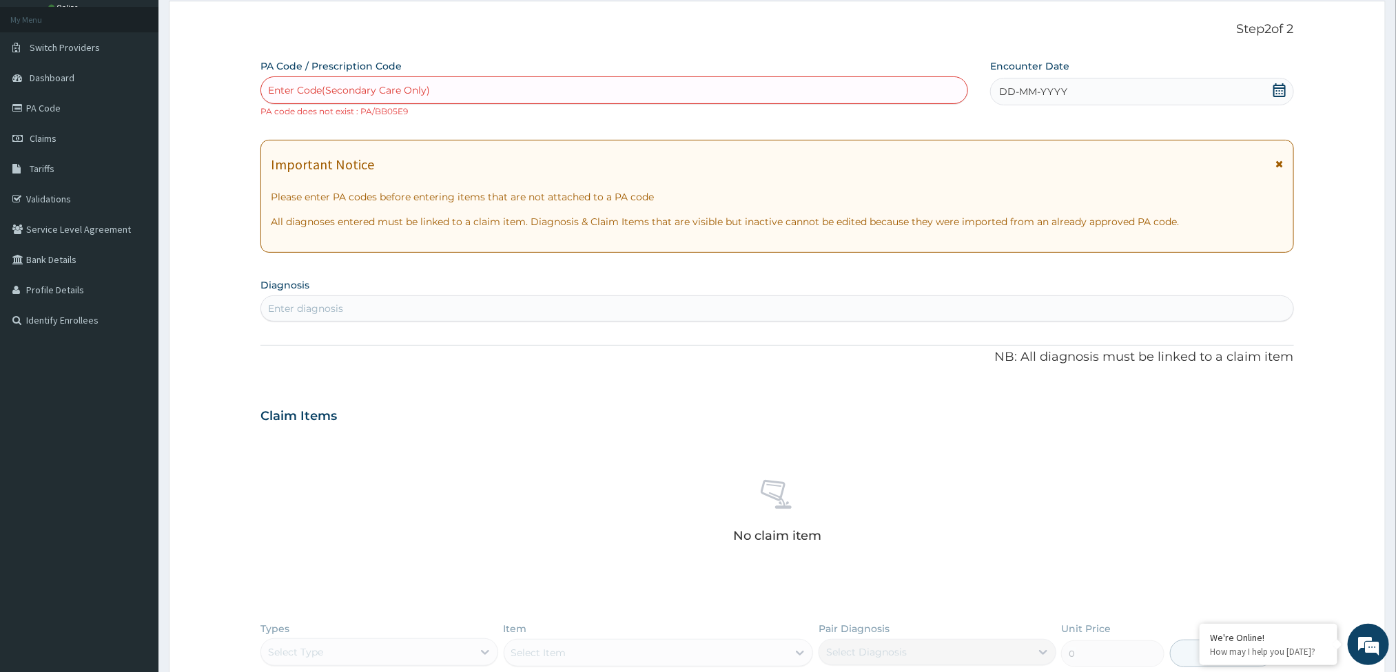
click at [1267, 83] on div "DD-MM-YYYY" at bounding box center [1141, 92] width 303 height 28
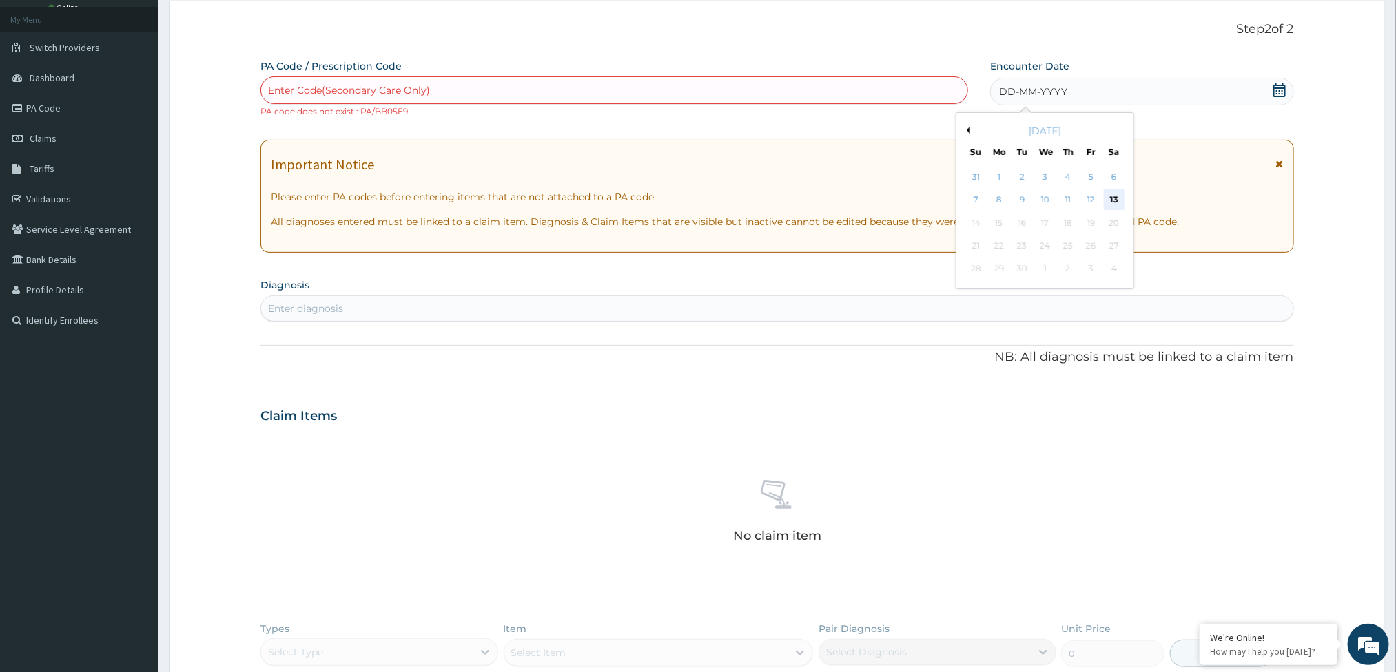
click at [1116, 192] on div "13" at bounding box center [1114, 200] width 21 height 21
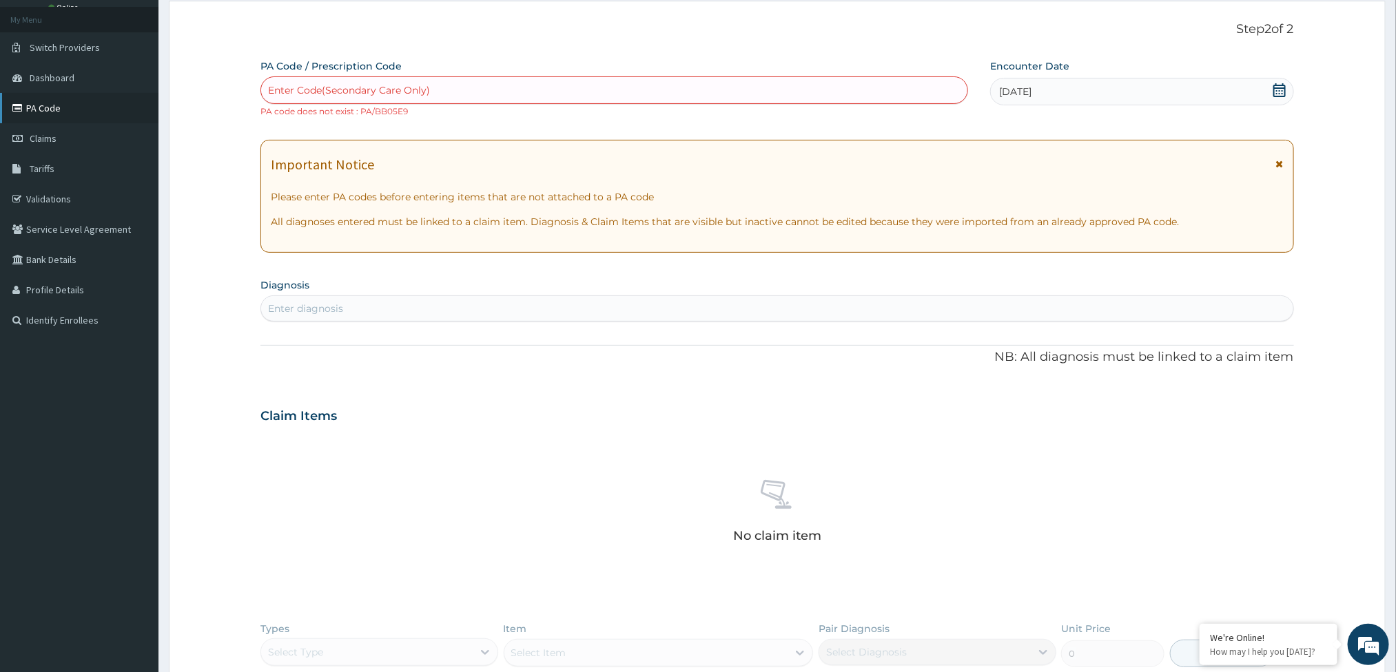
click at [98, 103] on link "PA Code" at bounding box center [79, 108] width 158 height 30
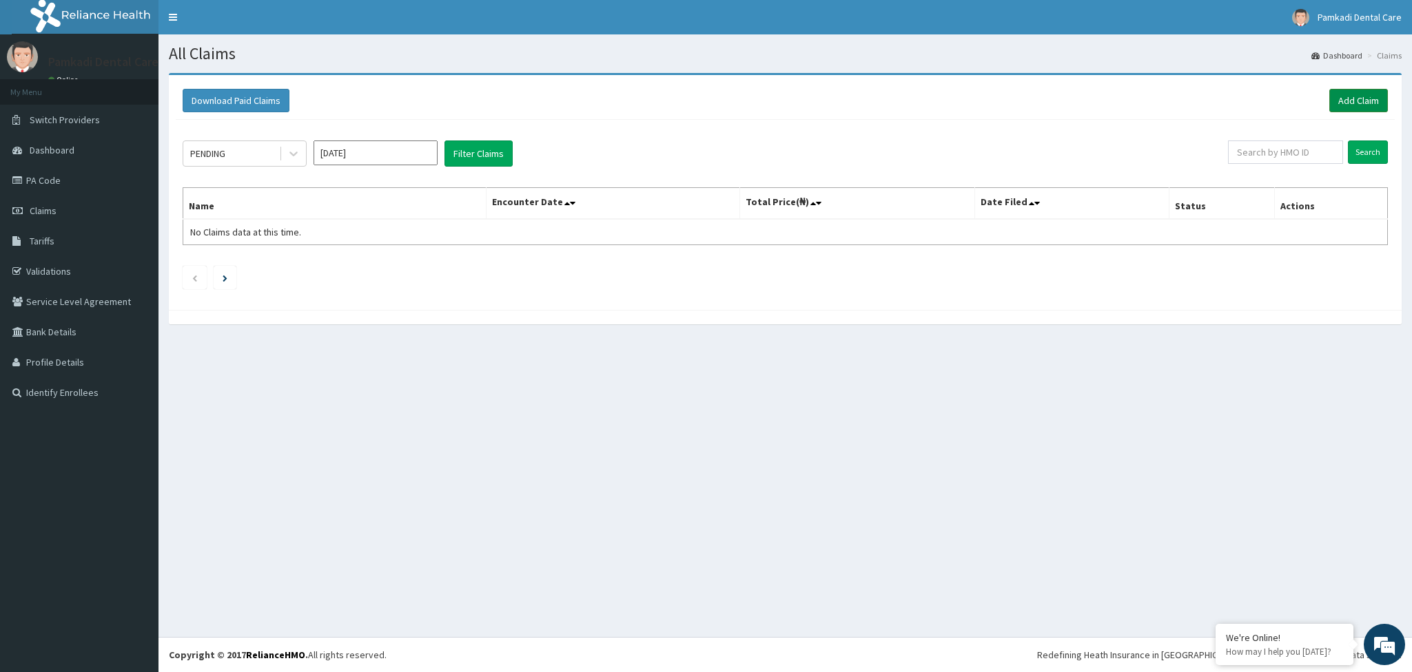
click at [1369, 94] on link "Add Claim" at bounding box center [1358, 100] width 59 height 23
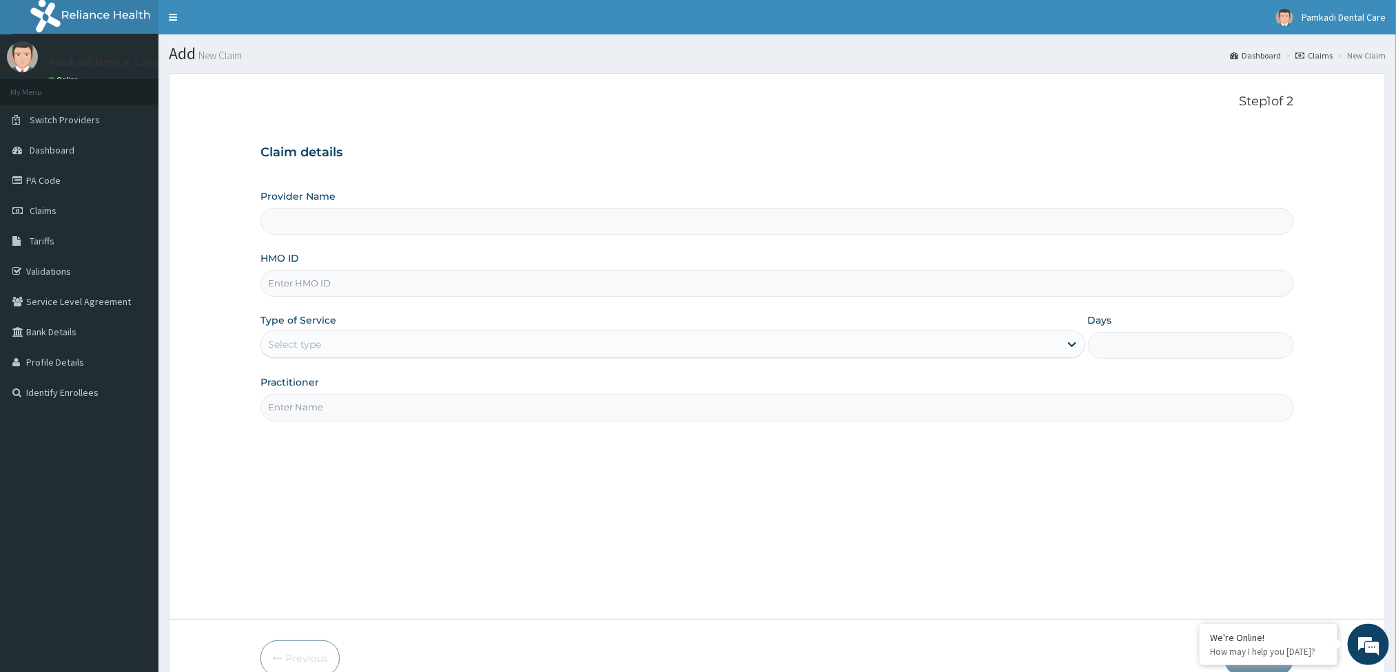
click at [663, 271] on input "HMO ID" at bounding box center [776, 283] width 1033 height 27
type input "AWD"
type input "Pamkadi Dental Care"
type input "AWD/10001/A"
click at [572, 335] on div "Select type" at bounding box center [660, 344] width 798 height 22
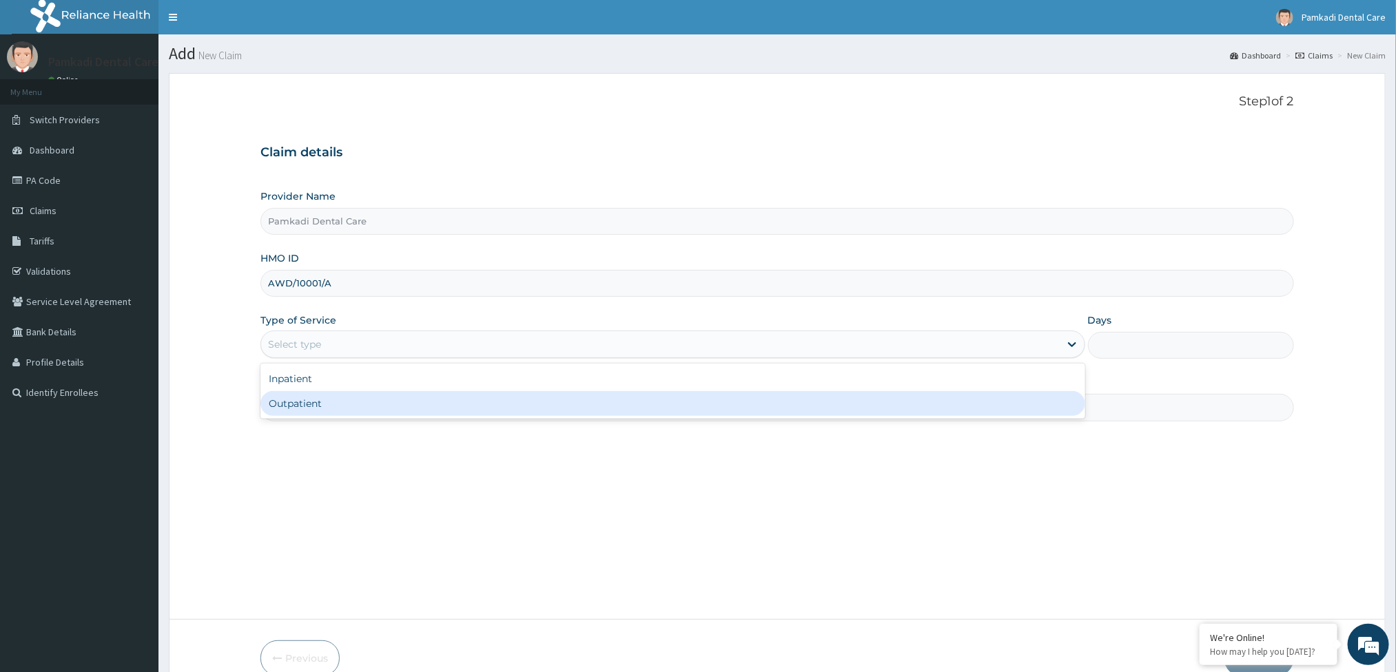
click at [562, 404] on div "Outpatient" at bounding box center [672, 403] width 824 height 25
type input "1"
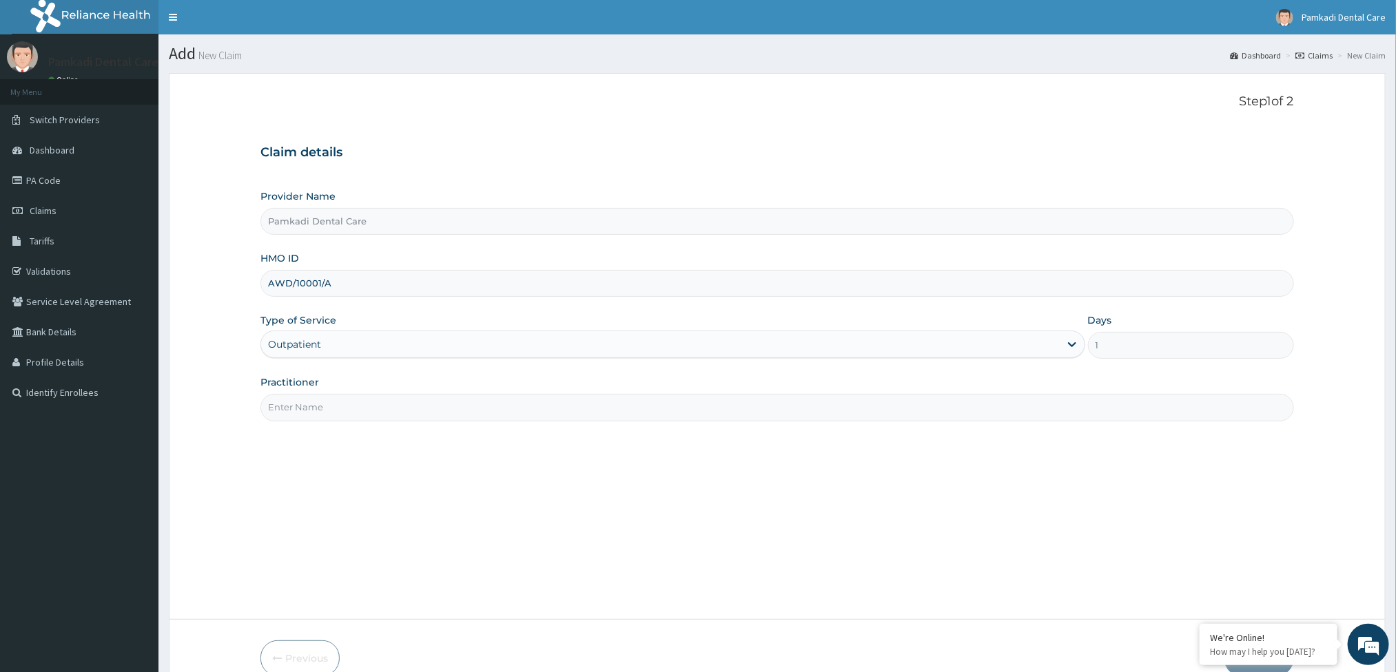
click at [540, 415] on input "Practitioner" at bounding box center [776, 407] width 1033 height 27
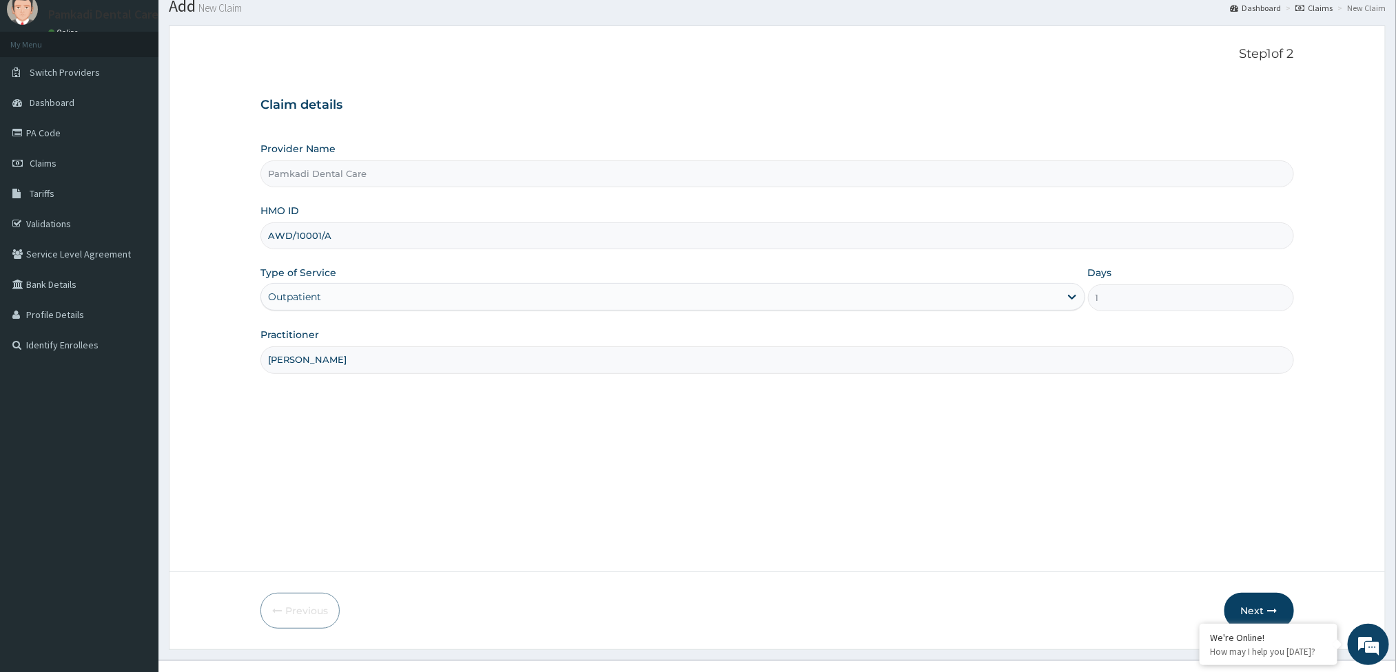
scroll to position [72, 0]
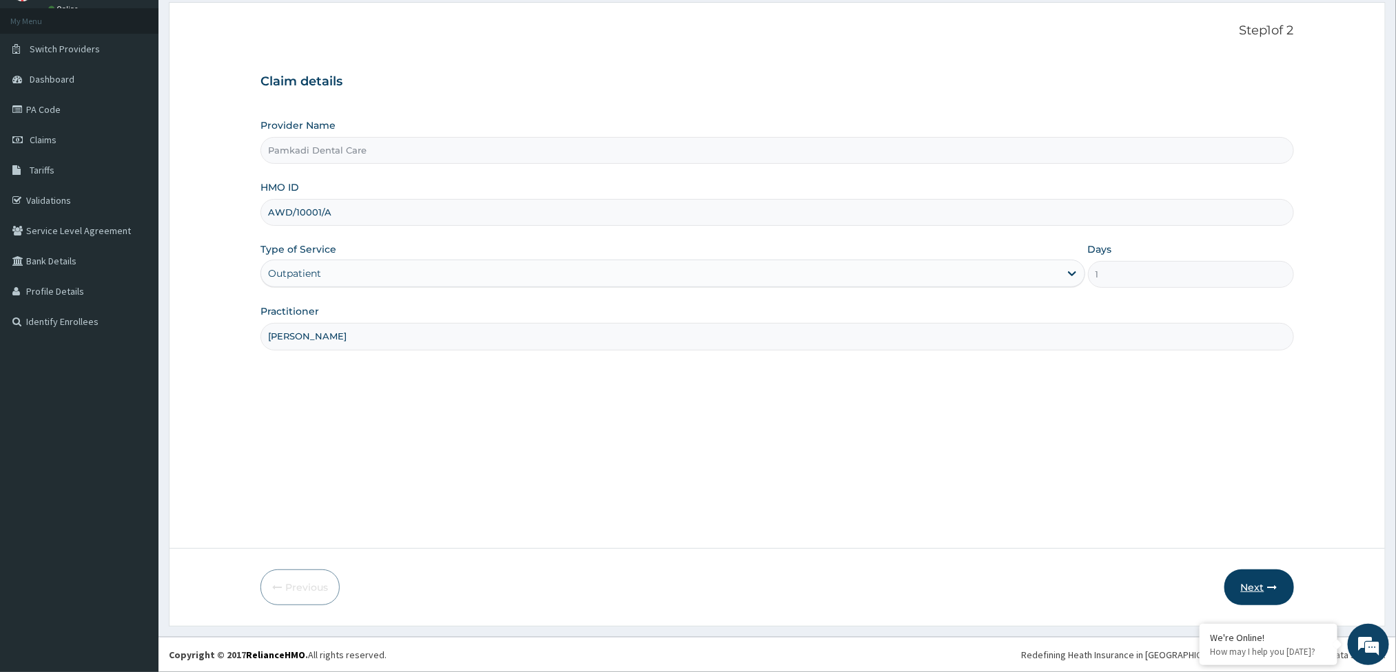
type input "MRS PRECIOUS ONYEBUCHI"
click at [1268, 583] on icon "button" at bounding box center [1273, 588] width 10 height 10
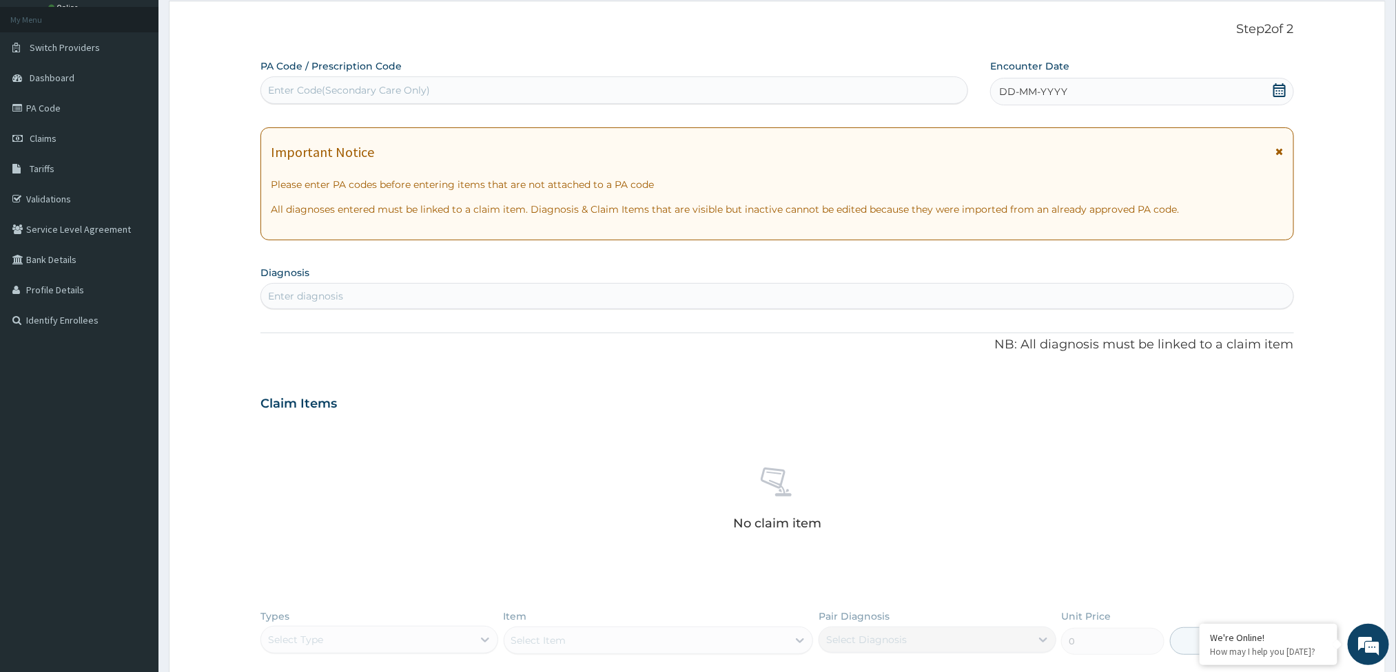
click at [788, 95] on div "Enter Code(Secondary Care Only)" at bounding box center [614, 90] width 706 height 22
type input "O"
type input "PA/8B05E9"
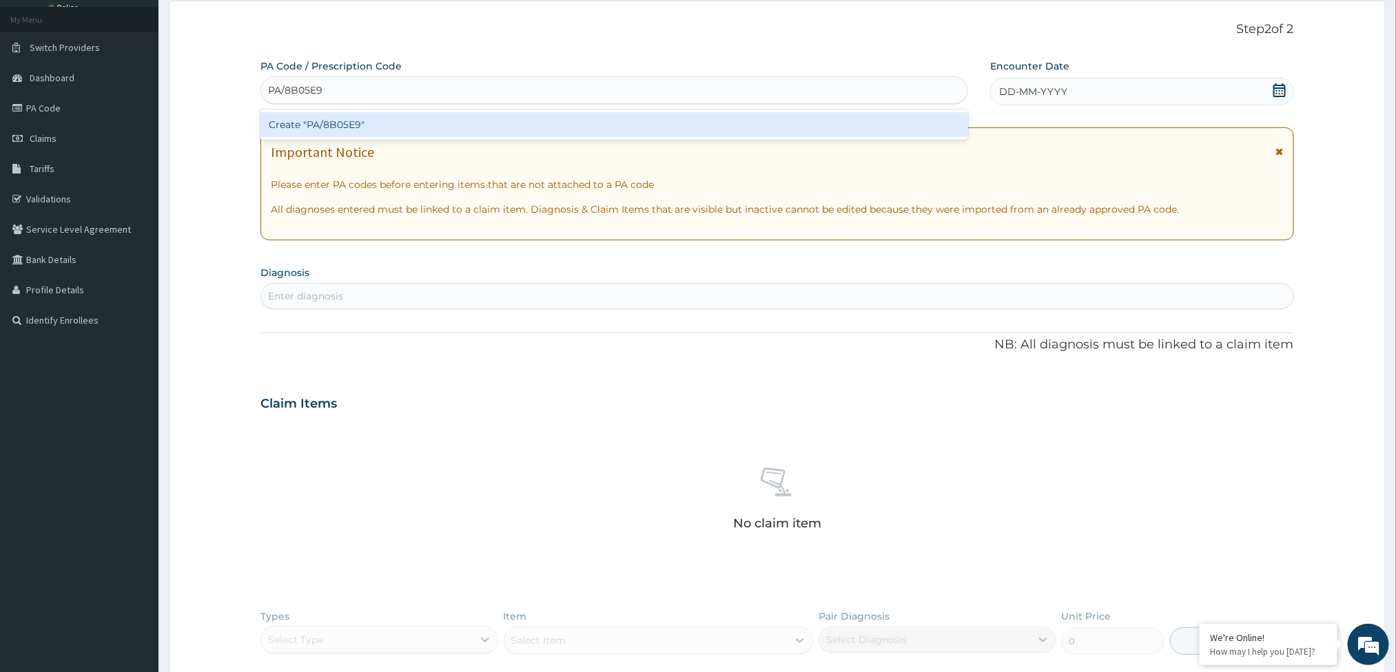
click at [827, 125] on div "Create "PA/8B05E9"" at bounding box center [614, 124] width 708 height 25
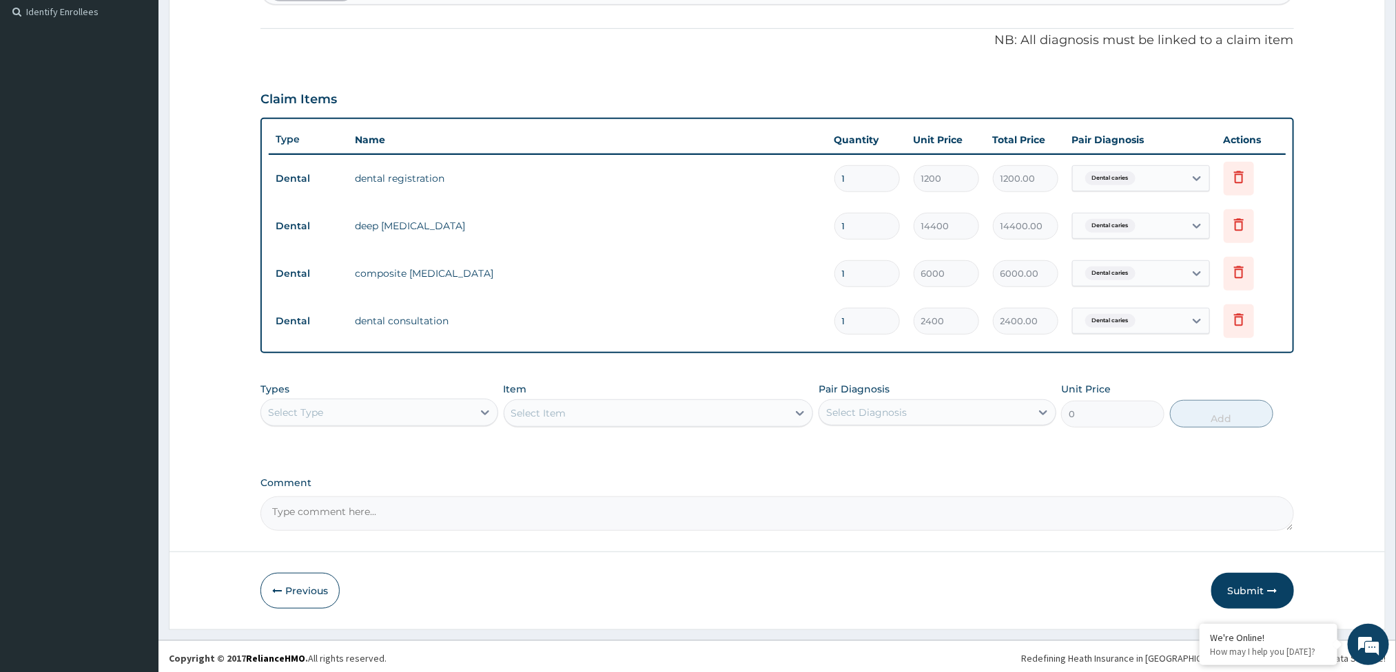
scroll to position [385, 0]
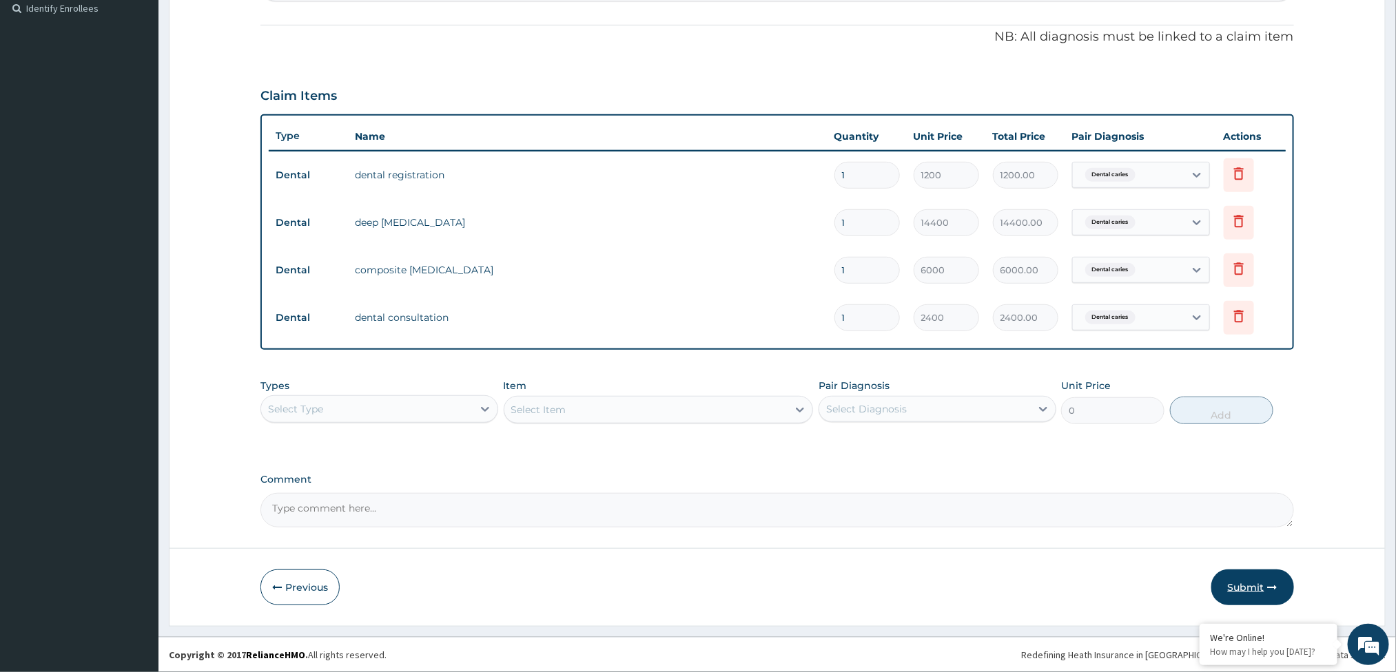
click at [1271, 579] on button "Submit" at bounding box center [1252, 588] width 83 height 36
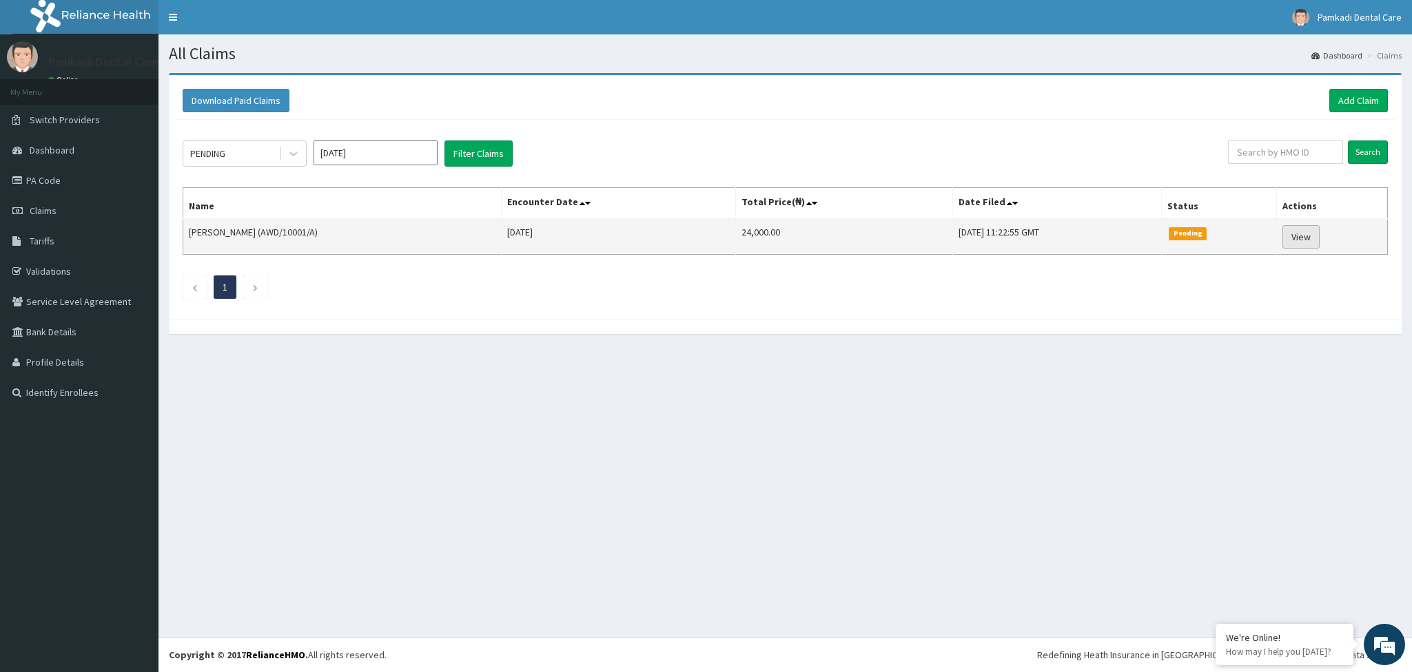
click at [1301, 242] on link "View" at bounding box center [1300, 236] width 37 height 23
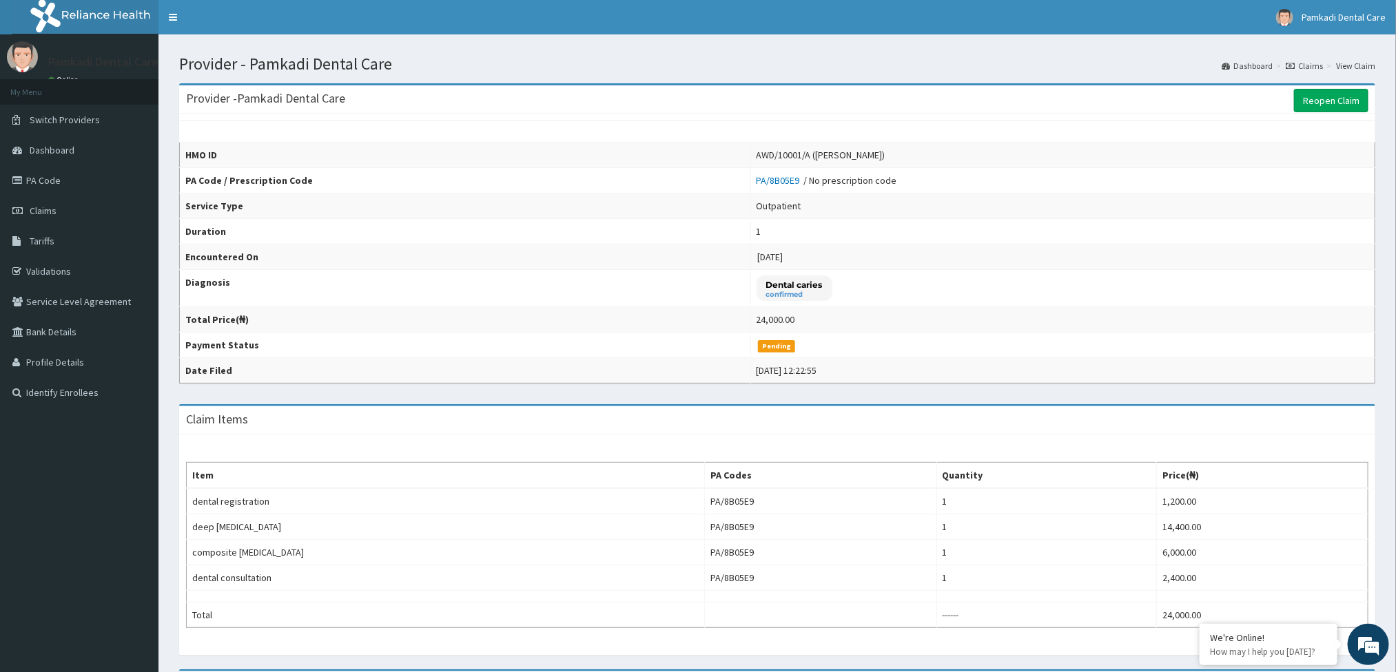
click at [1307, 64] on link "Claims" at bounding box center [1303, 66] width 37 height 12
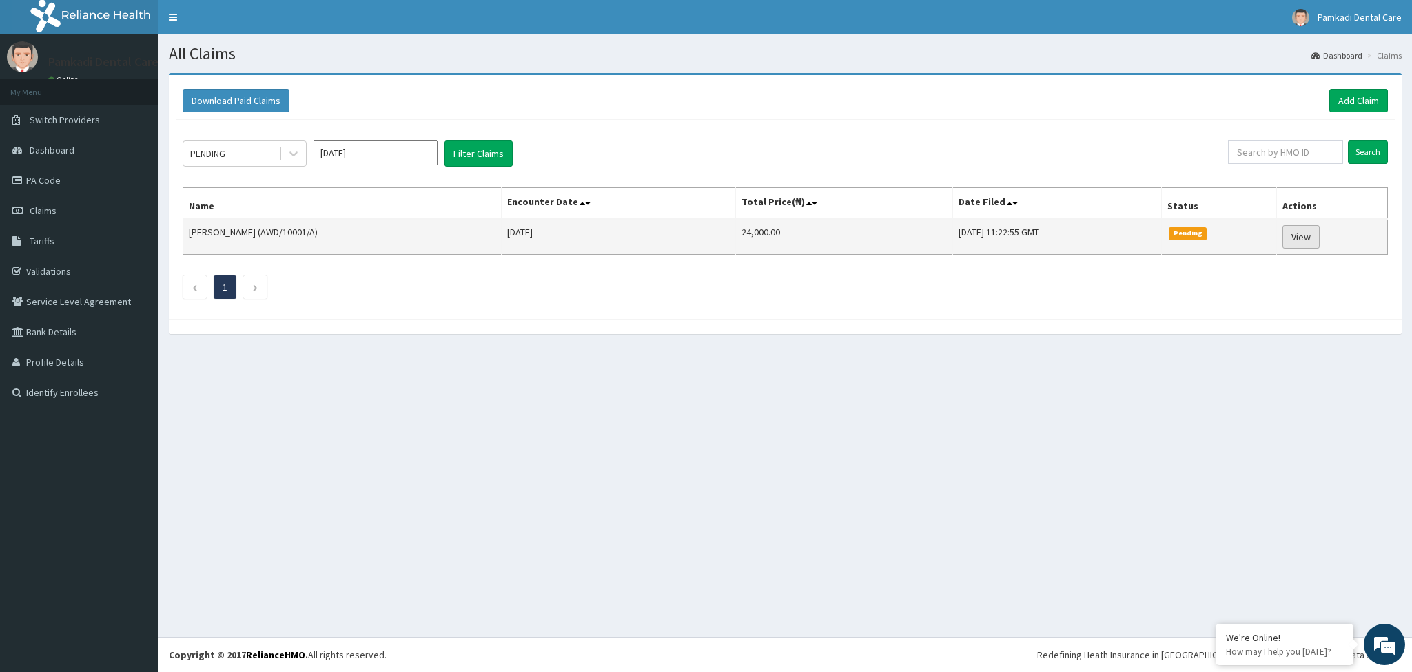
click at [1312, 236] on link "View" at bounding box center [1300, 236] width 37 height 23
click at [1307, 240] on link "View" at bounding box center [1300, 236] width 37 height 23
